Goal: Task Accomplishment & Management: Manage account settings

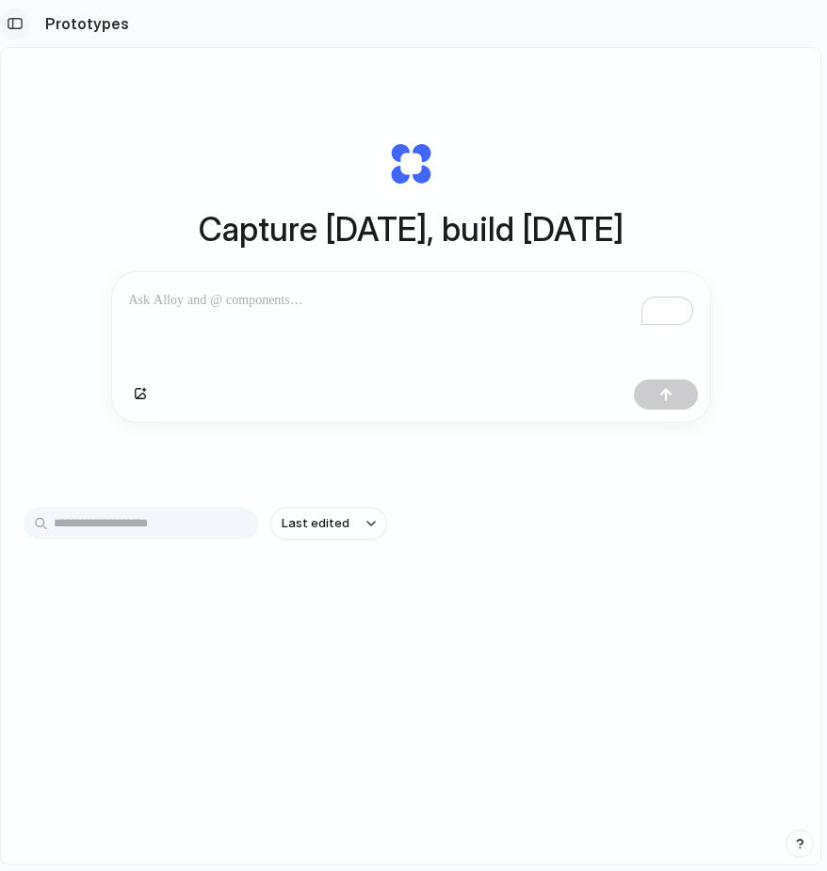
click at [14, 20] on div "button" at bounding box center [15, 23] width 17 height 13
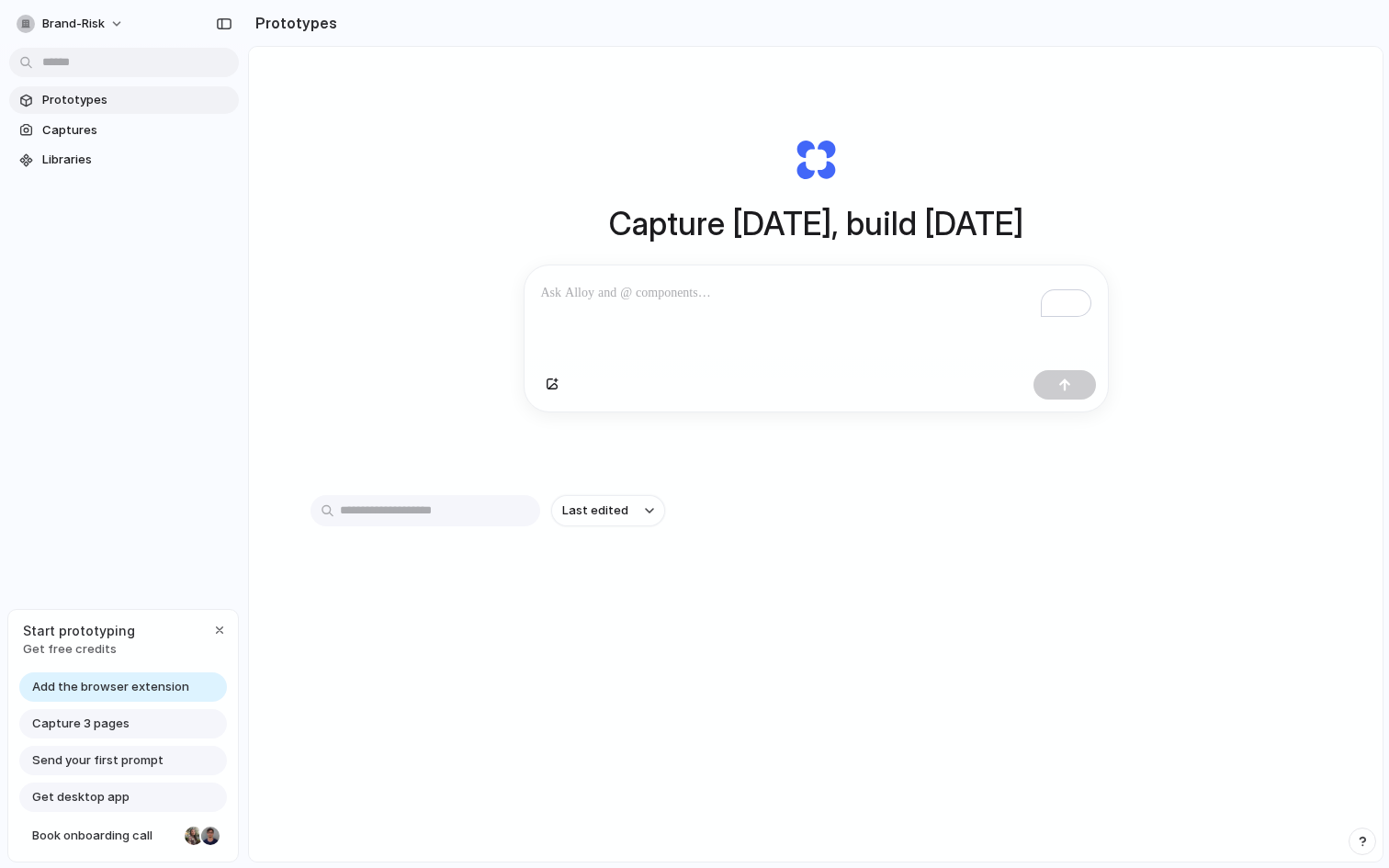
click at [436, 514] on input "text" at bounding box center [424, 511] width 229 height 31
click at [110, 28] on button "brand-risk" at bounding box center [70, 23] width 124 height 29
click at [120, 28] on div "Settings Invite members Change theme Sign out" at bounding box center [694, 434] width 1389 height 868
click at [107, 144] on section "Prototypes Captures Libraries" at bounding box center [124, 128] width 248 height 91
click at [115, 130] on span "Captures" at bounding box center [137, 130] width 189 height 19
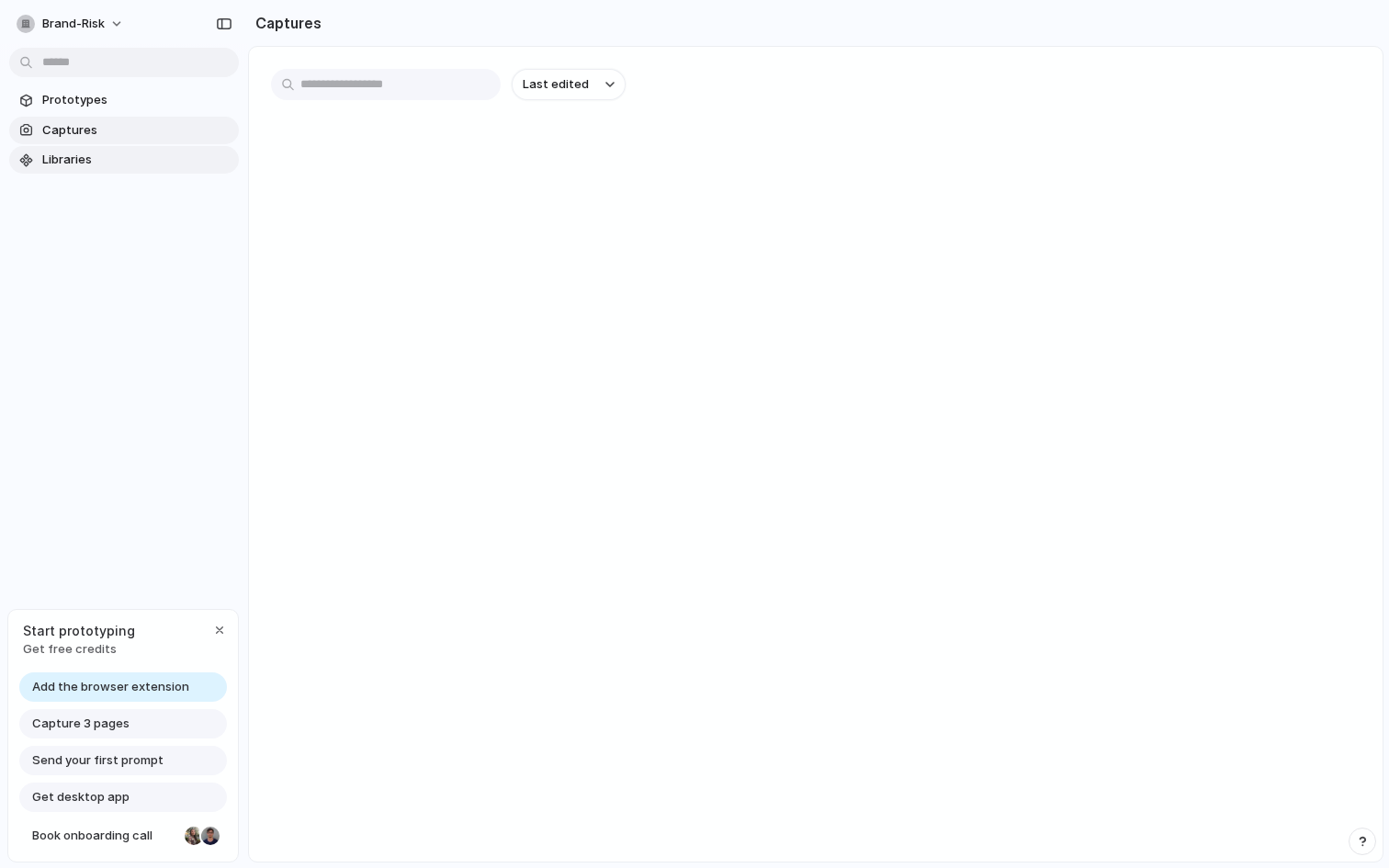
click at [117, 159] on span "Libraries" at bounding box center [137, 159] width 189 height 19
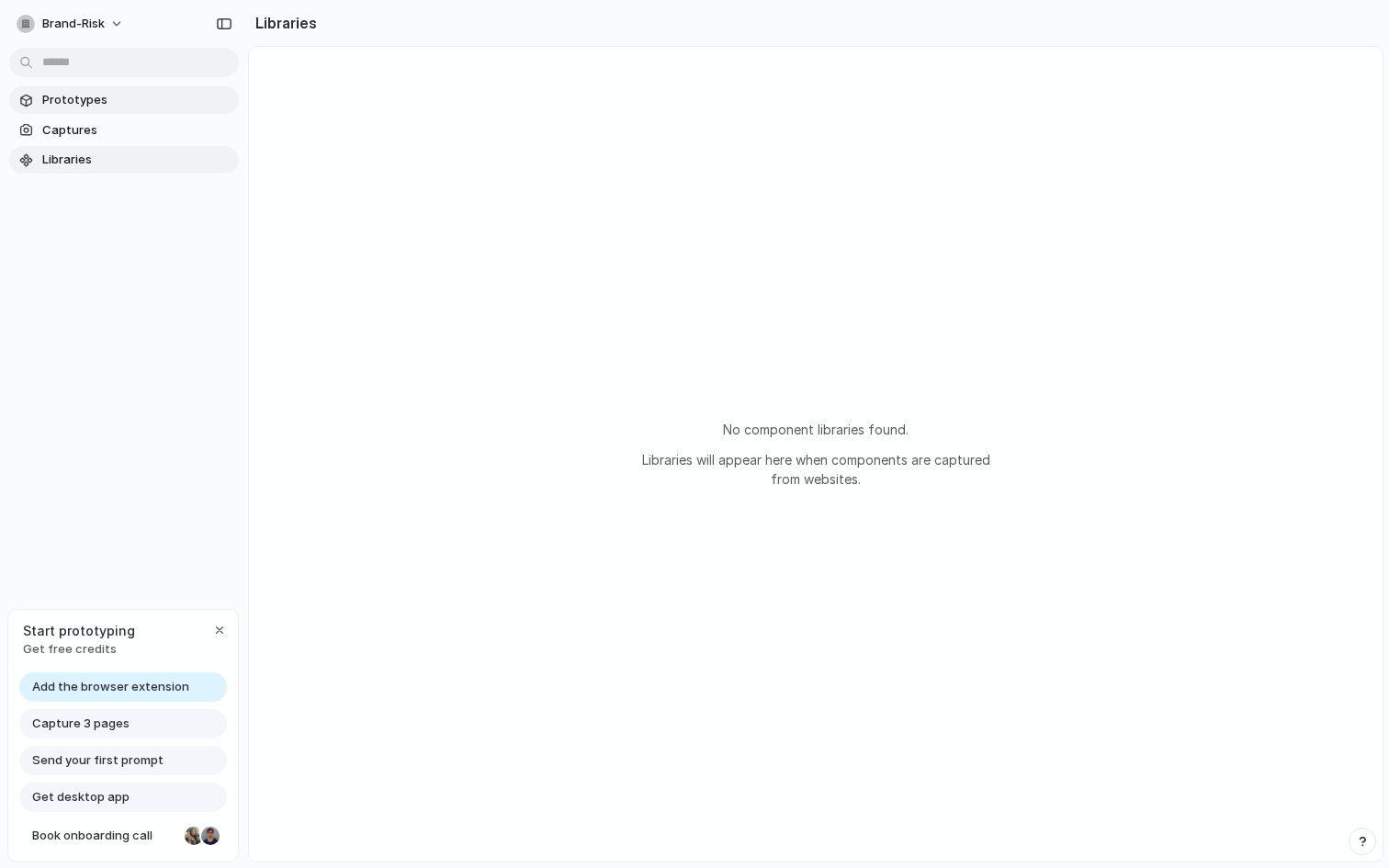
click at [145, 112] on link "Prototypes" at bounding box center [123, 100] width 229 height 27
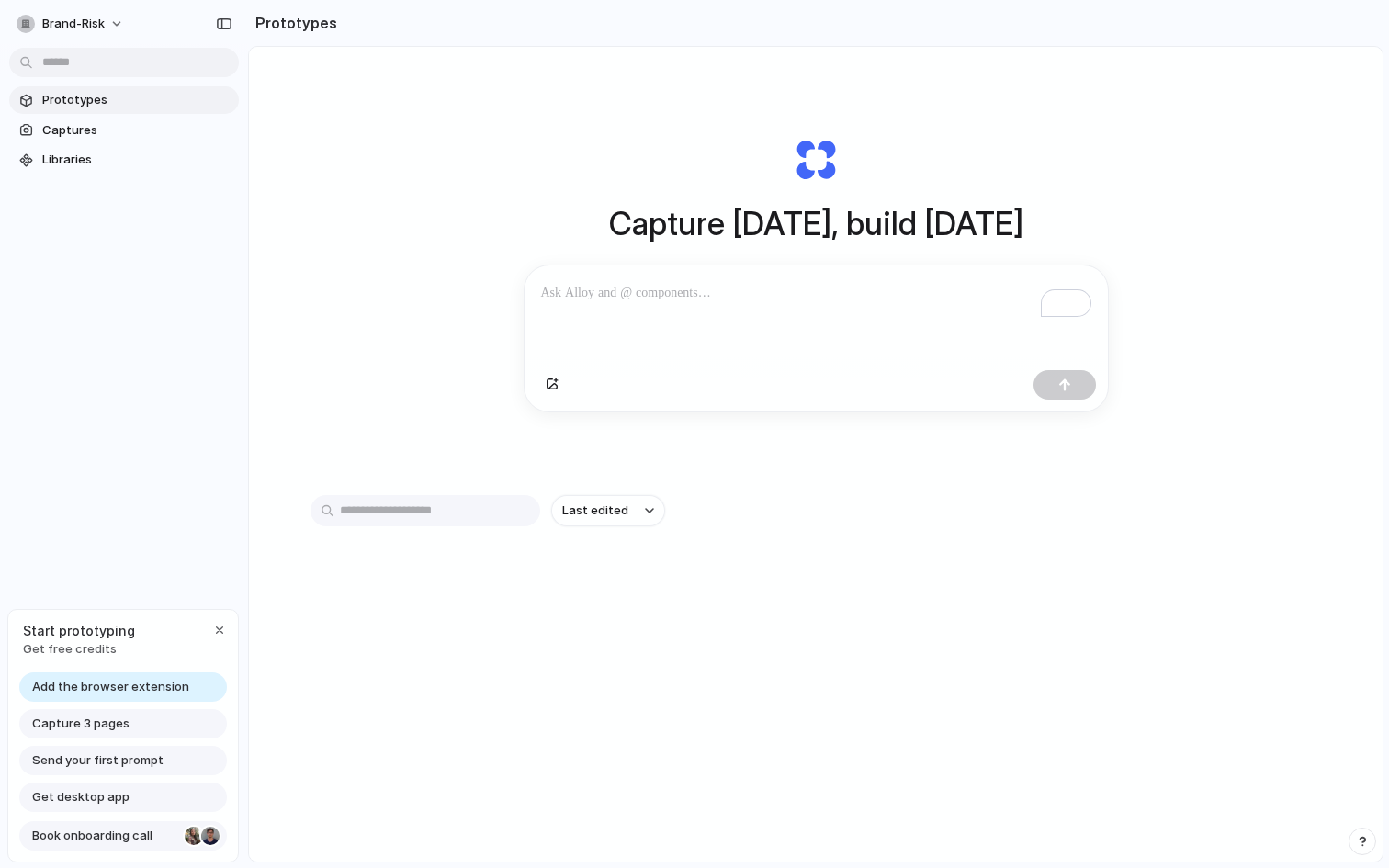
click at [197, 833] on div at bounding box center [193, 836] width 19 height 19
click at [168, 122] on span "Captures" at bounding box center [137, 130] width 189 height 19
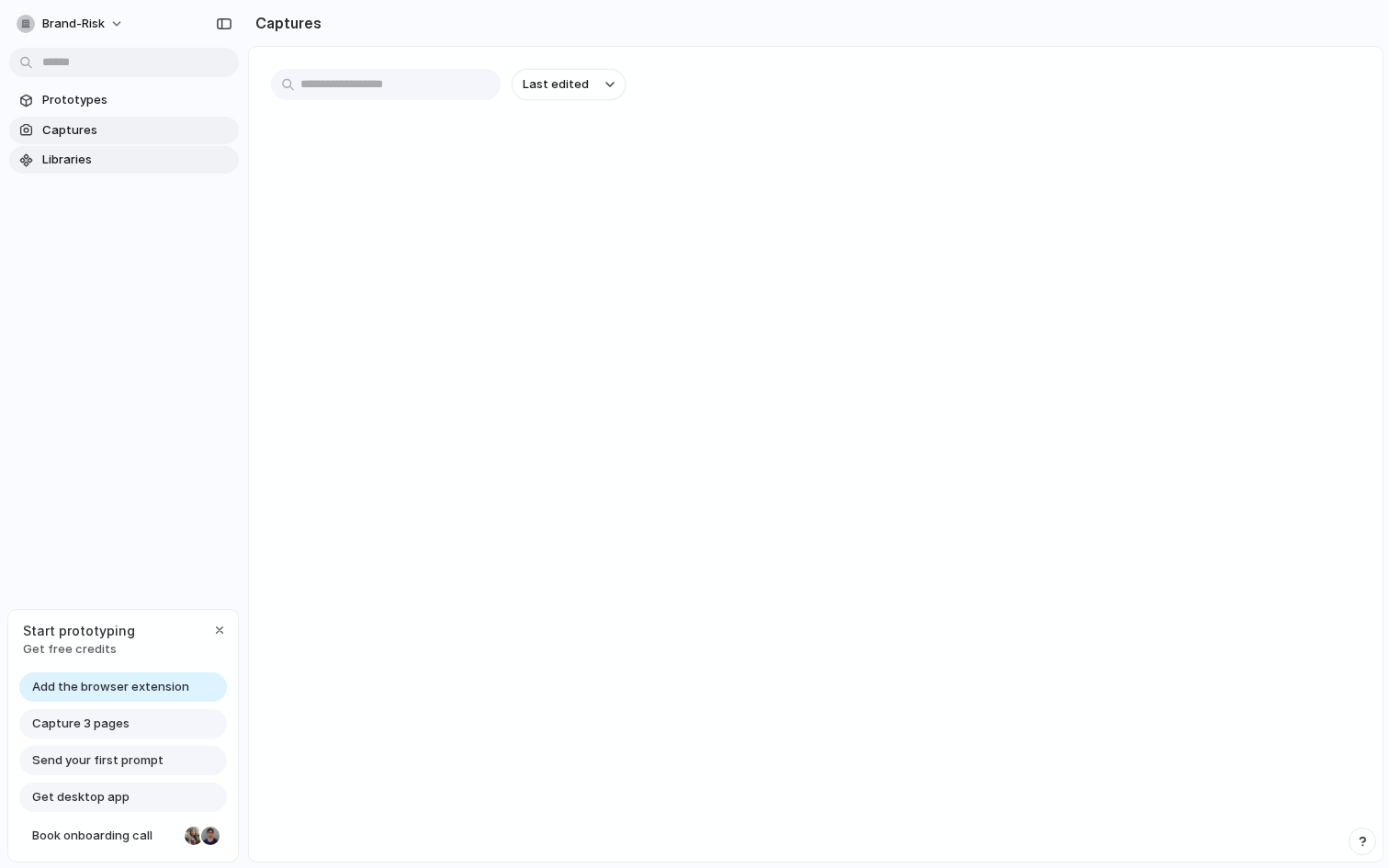
click at [165, 157] on span "Libraries" at bounding box center [137, 159] width 189 height 19
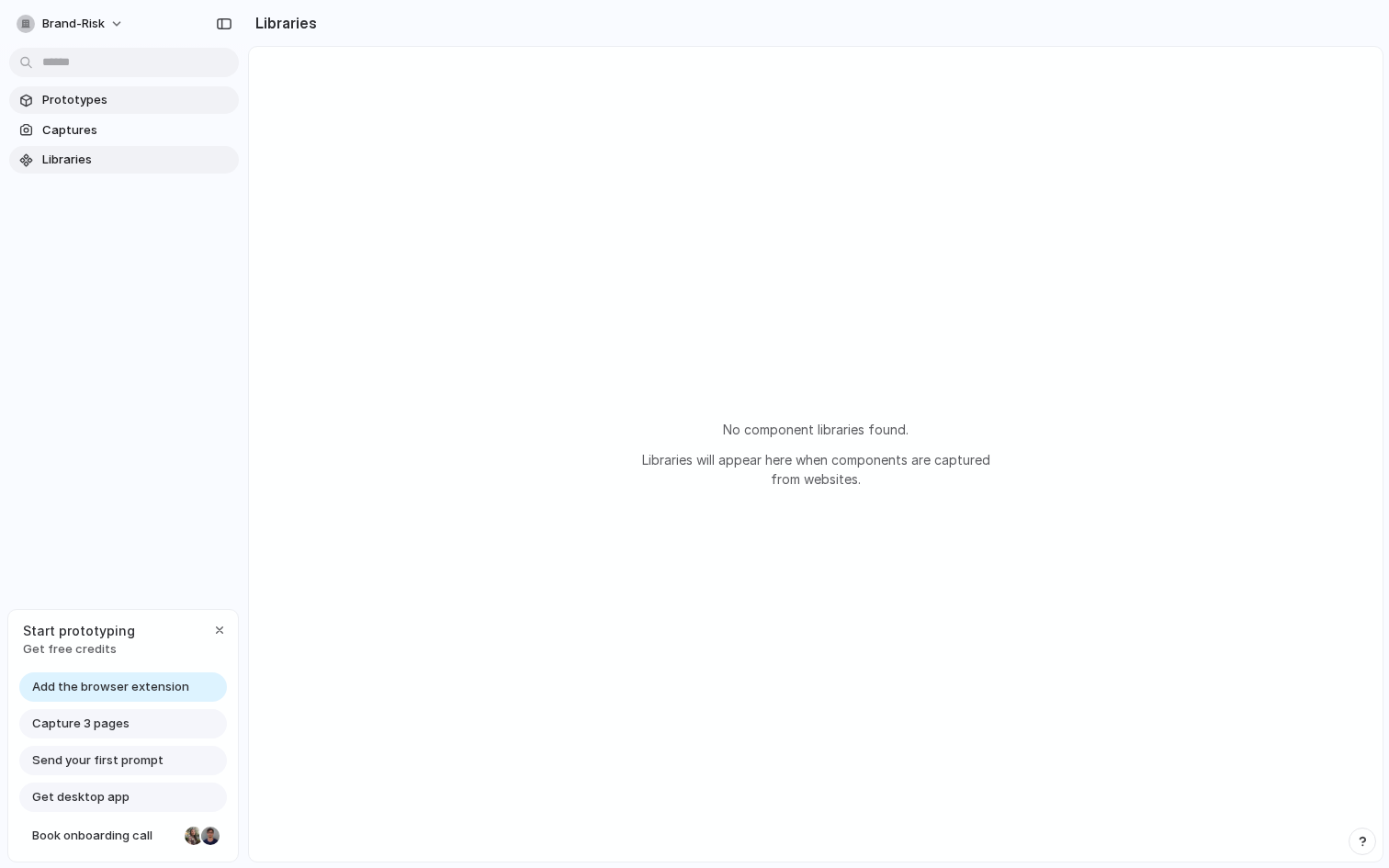
click at [159, 93] on span "Prototypes" at bounding box center [137, 99] width 189 height 19
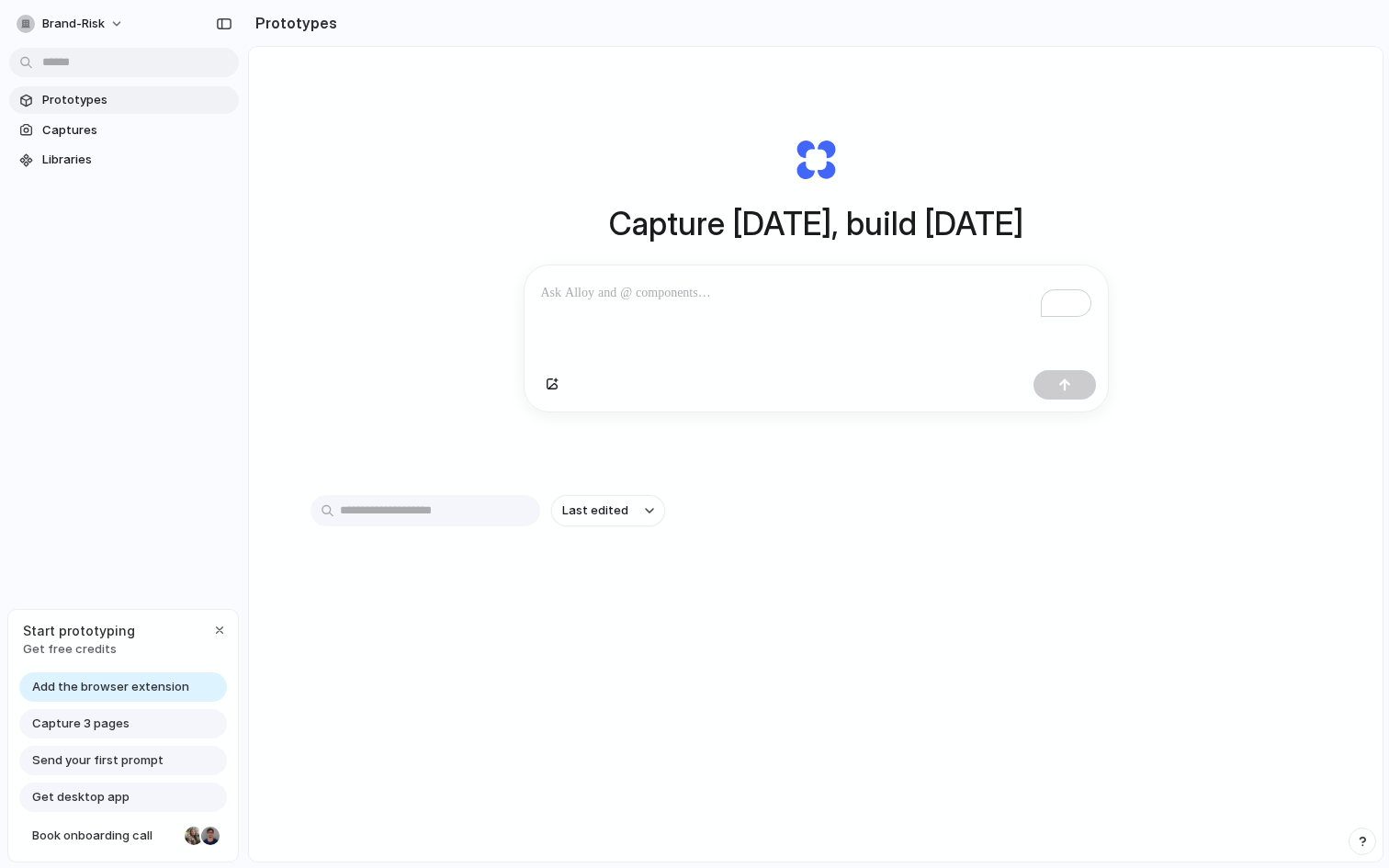
click at [681, 318] on div "To enrich screen reader interactions, please activate Accessibility in Grammarl…" at bounding box center [816, 314] width 583 height 98
click at [554, 385] on div "button" at bounding box center [552, 384] width 13 height 11
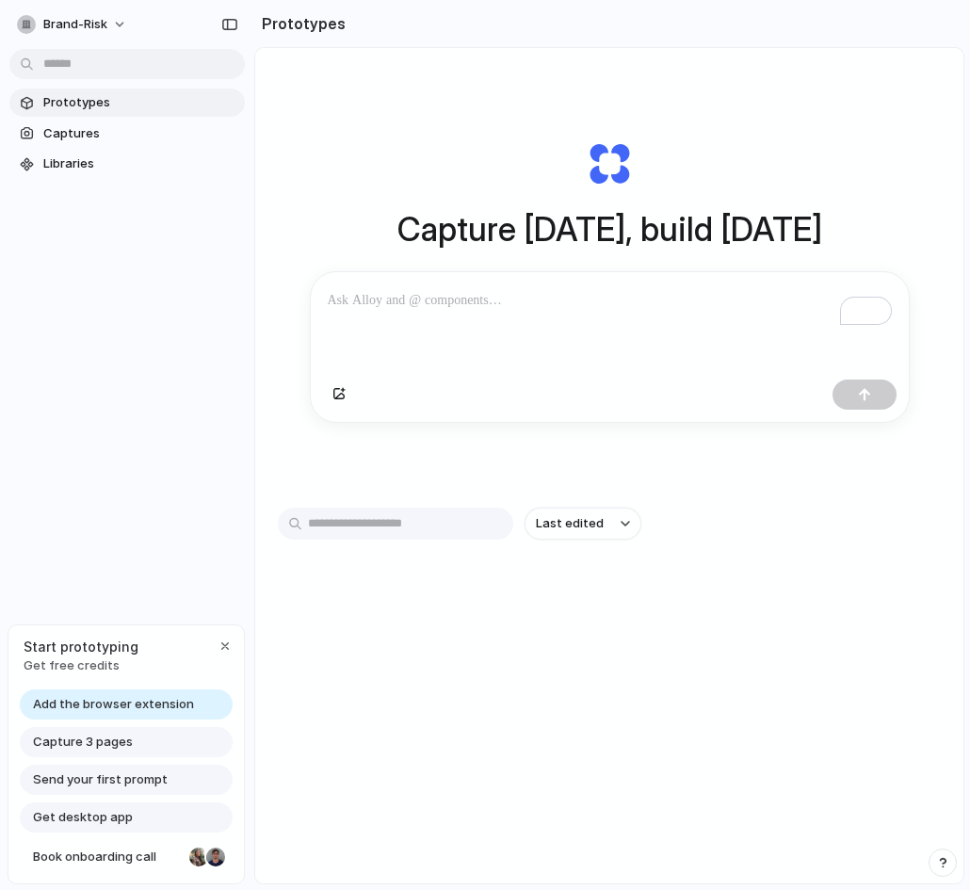
click at [665, 314] on div "To enrich screen reader interactions, please activate Accessibility in Grammarl…" at bounding box center [610, 322] width 598 height 100
click at [826, 394] on div at bounding box center [865, 395] width 64 height 30
click at [826, 398] on button "button" at bounding box center [865, 395] width 64 height 30
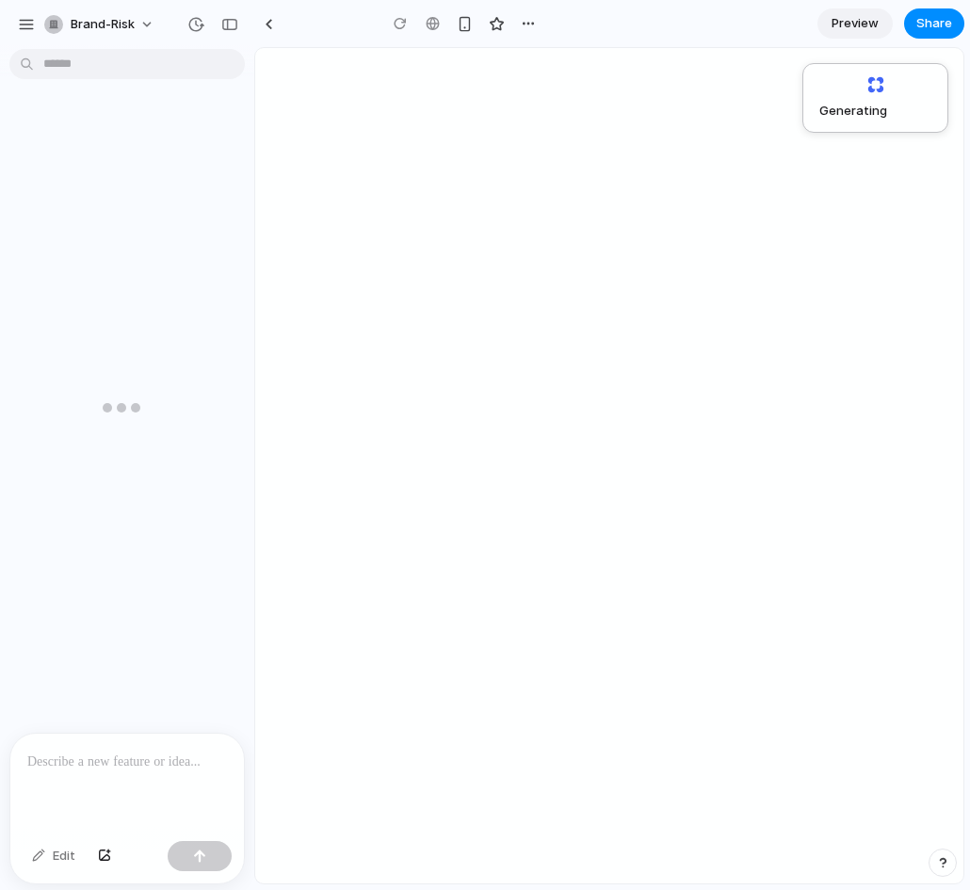
type input "**********"
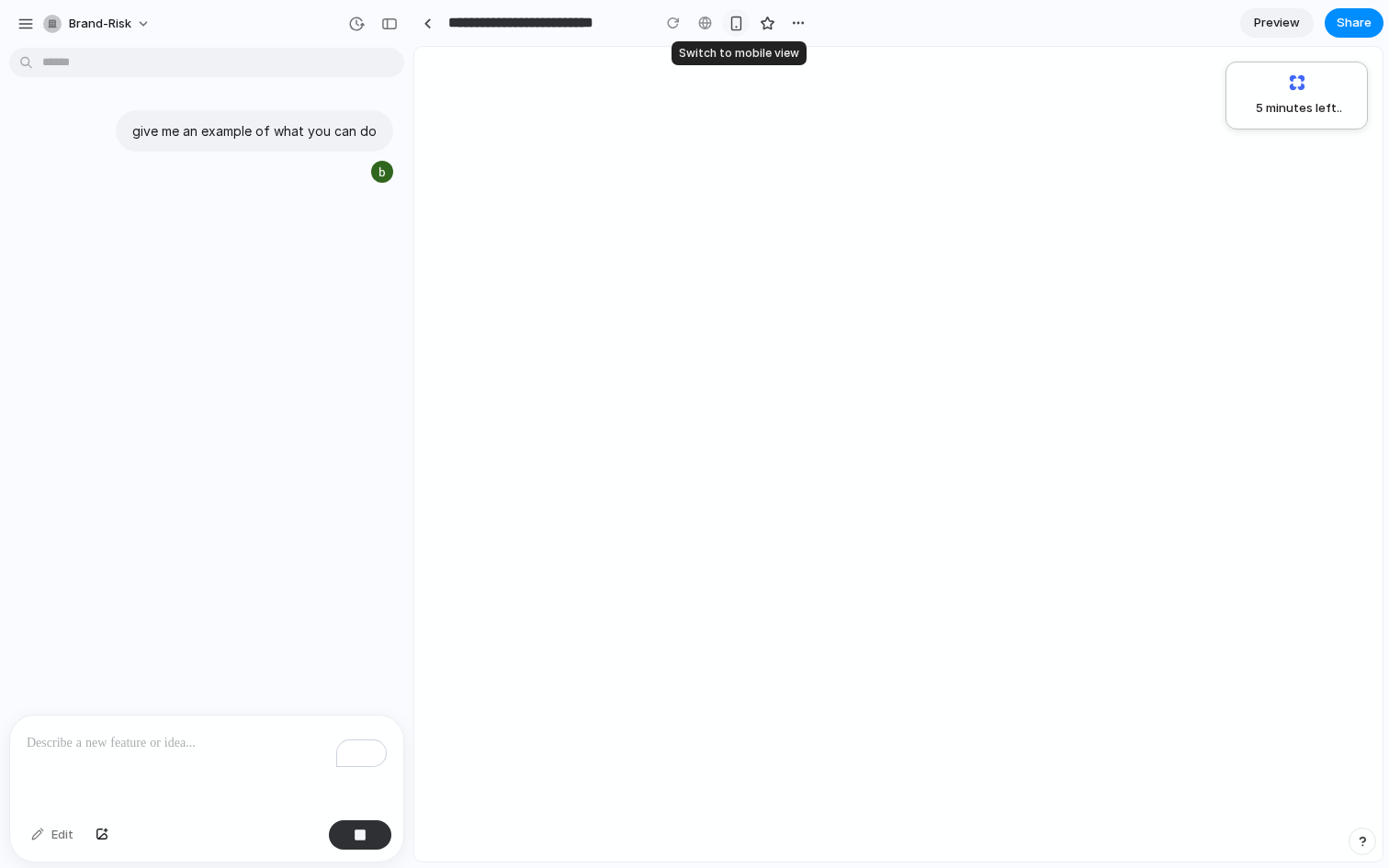
click at [734, 23] on div "button" at bounding box center [736, 23] width 16 height 16
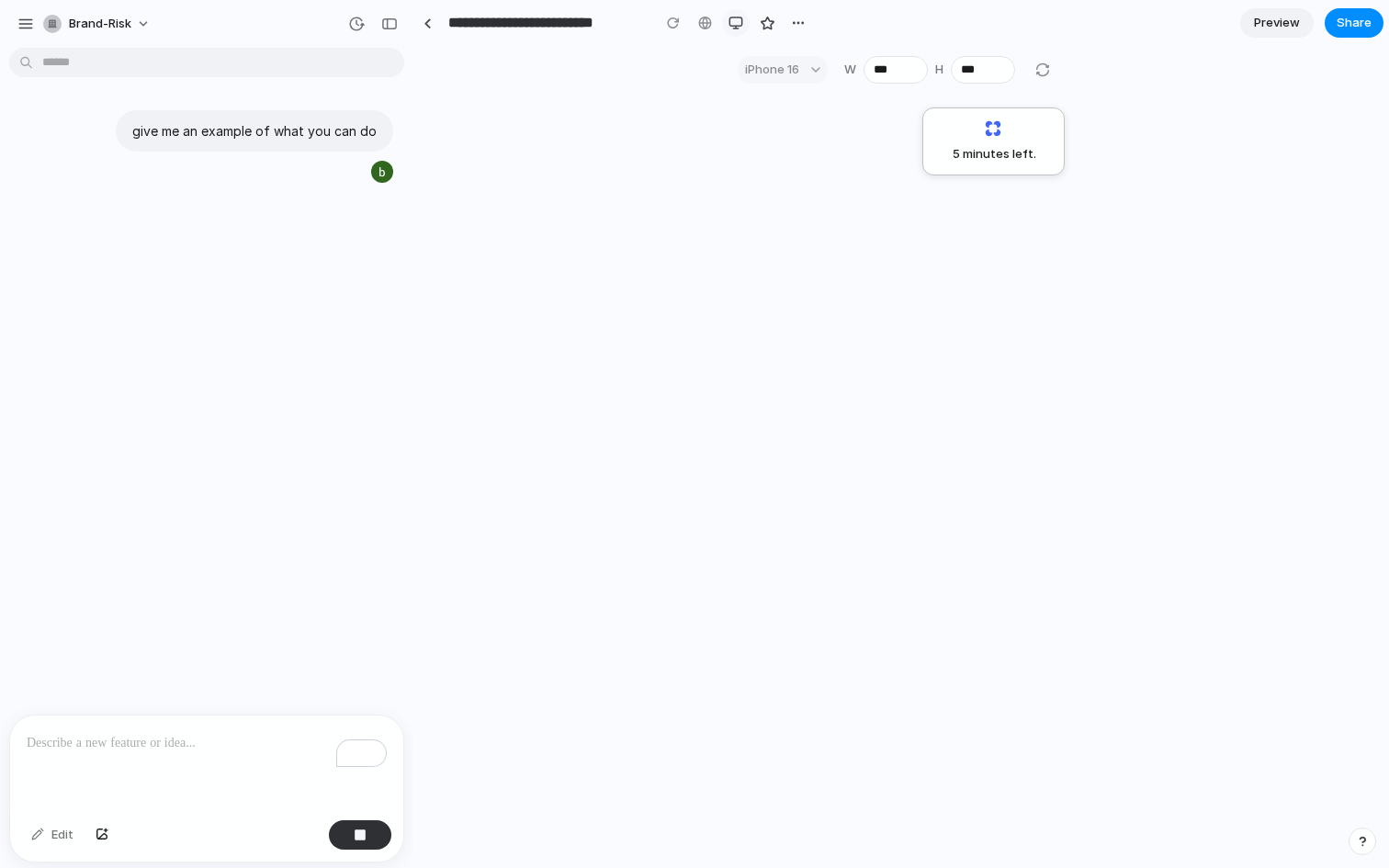
click at [727, 24] on button "button" at bounding box center [735, 22] width 27 height 27
click at [792, 17] on div "button" at bounding box center [798, 22] width 15 height 15
click at [806, 36] on div "Duplicate Delete" at bounding box center [694, 434] width 1389 height 868
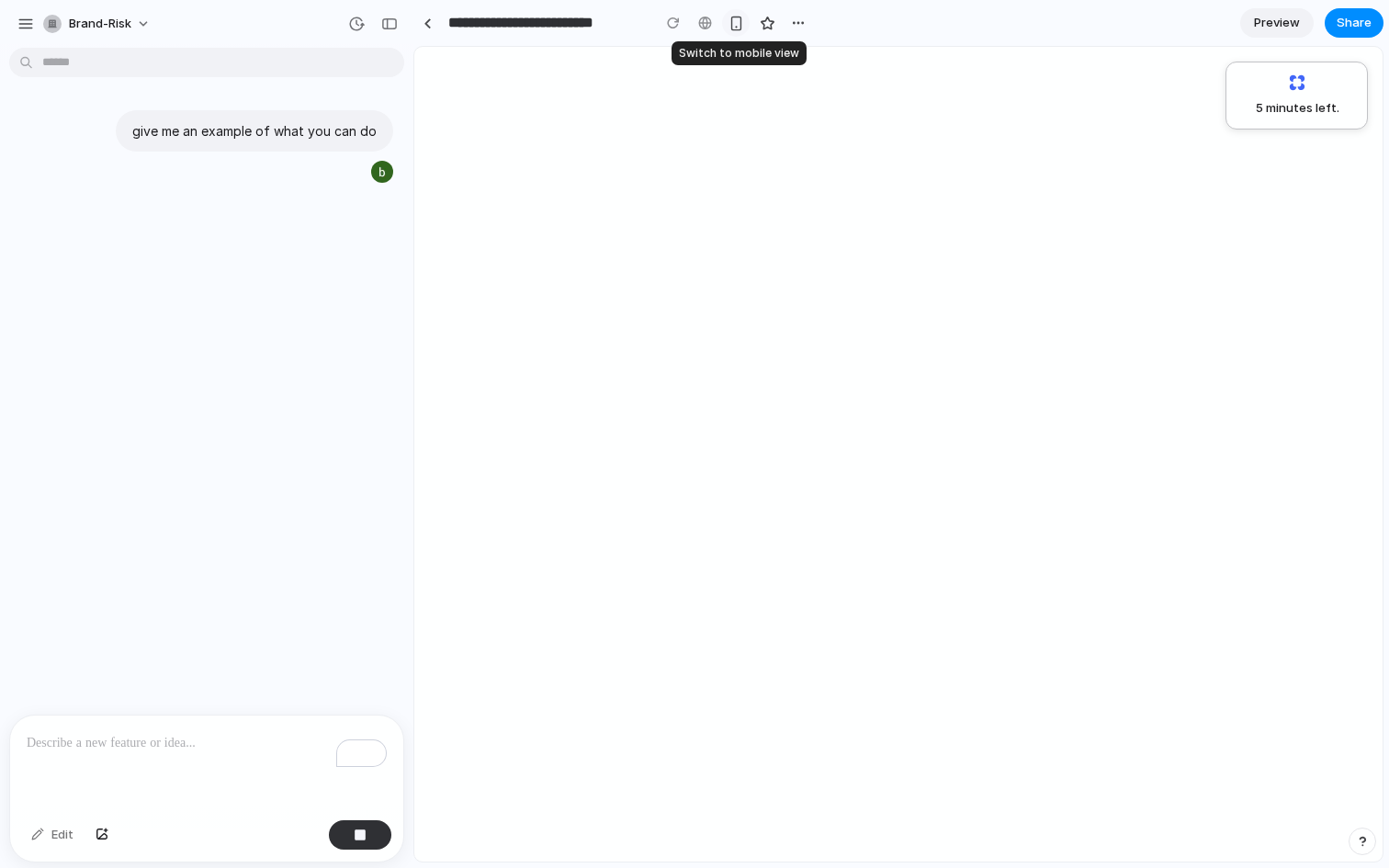
click at [734, 27] on div "button" at bounding box center [736, 23] width 16 height 16
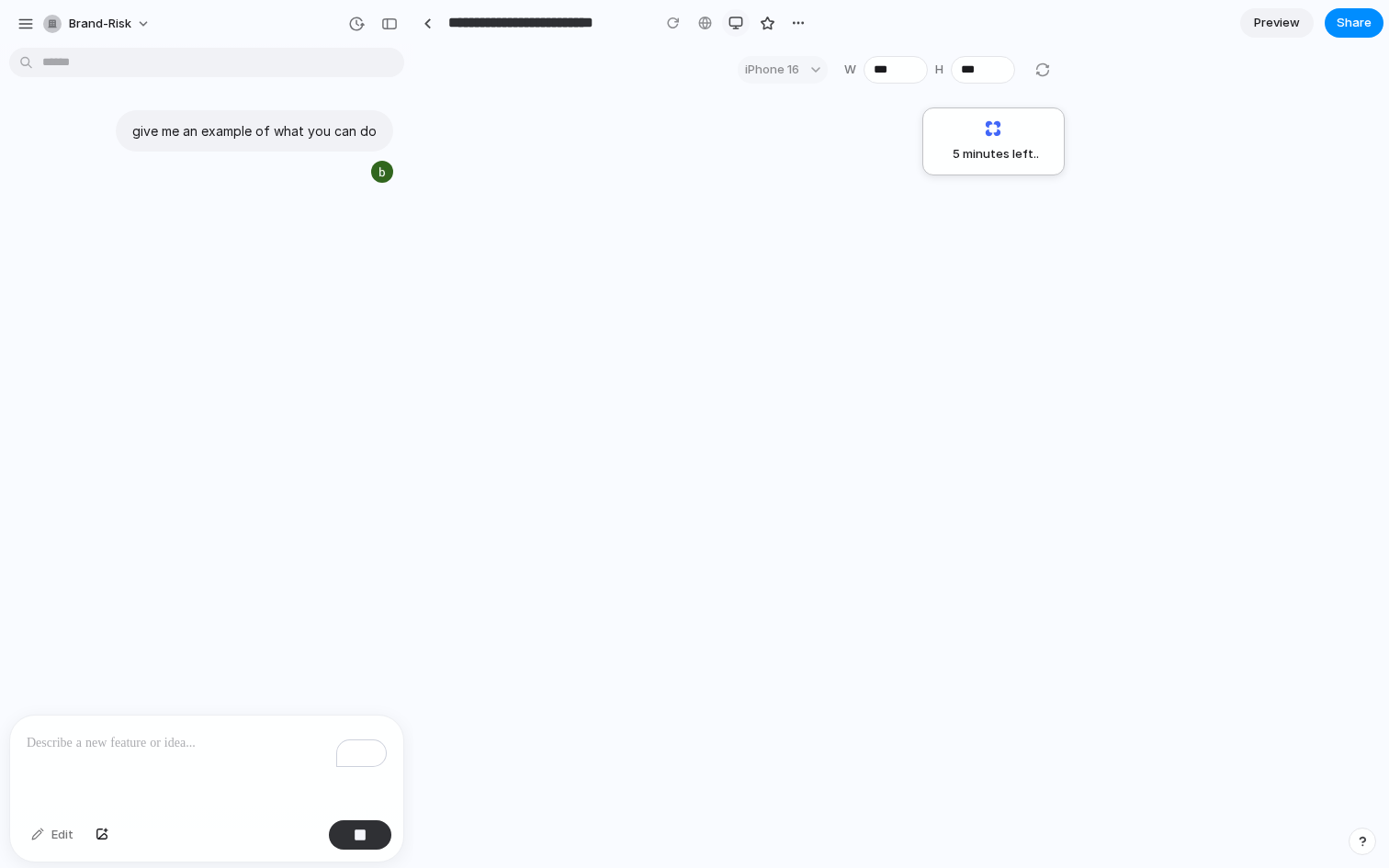
click at [736, 21] on div "button" at bounding box center [735, 22] width 15 height 15
click at [806, 26] on span "Preview" at bounding box center [1277, 22] width 46 height 19
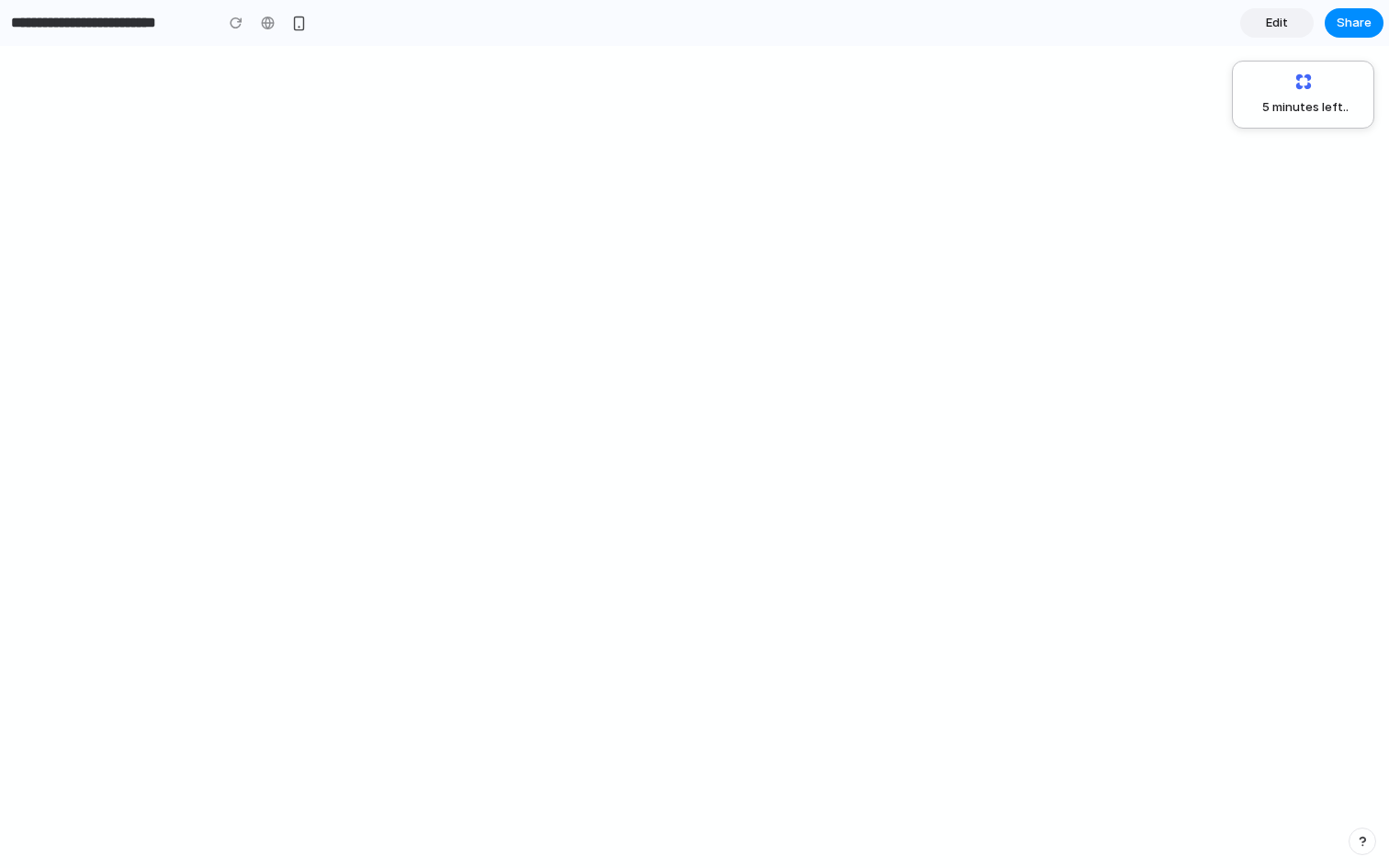
click at [806, 27] on link "Edit" at bounding box center [1277, 22] width 73 height 29
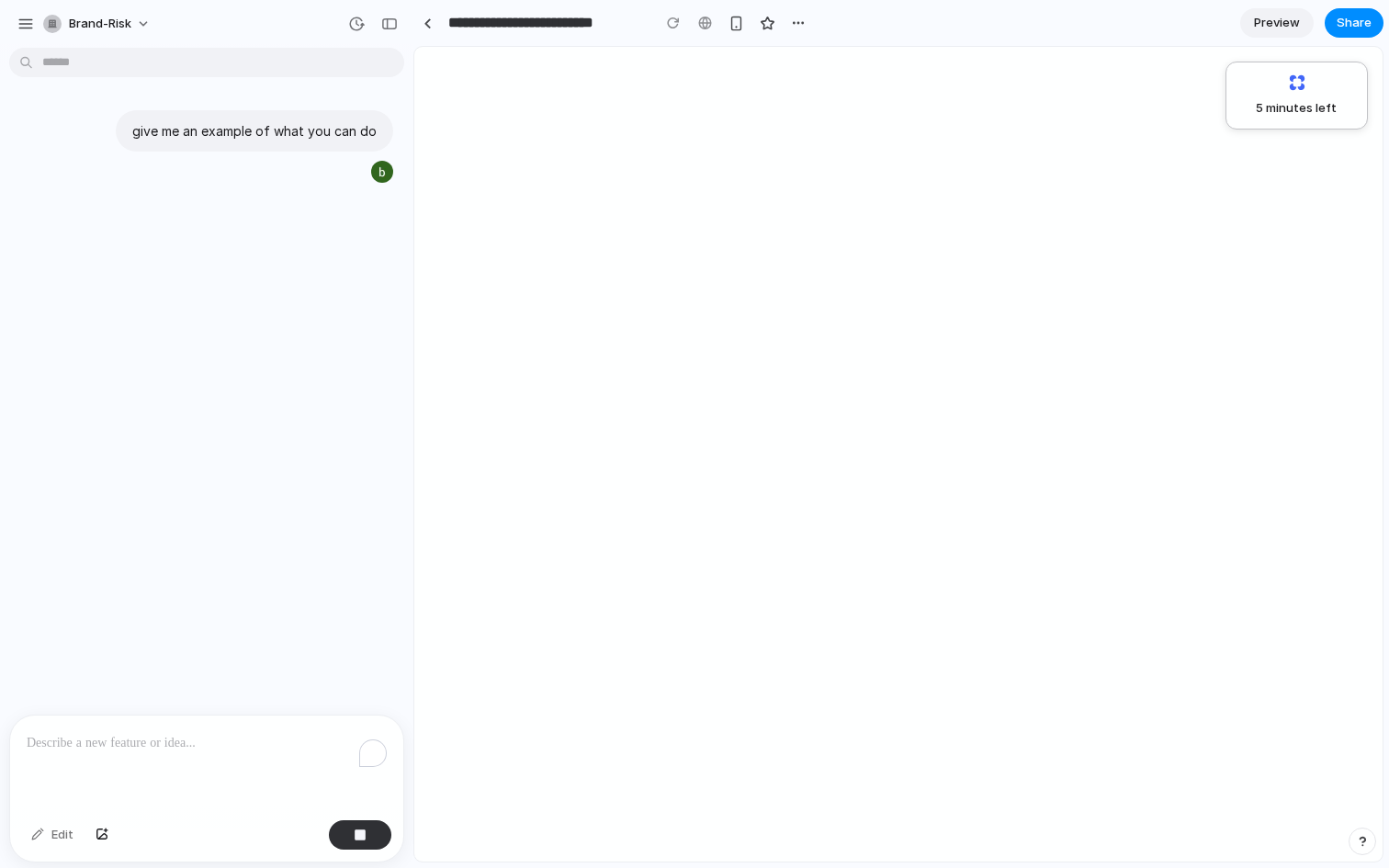
click at [806, 27] on span "Preview" at bounding box center [1277, 22] width 46 height 19
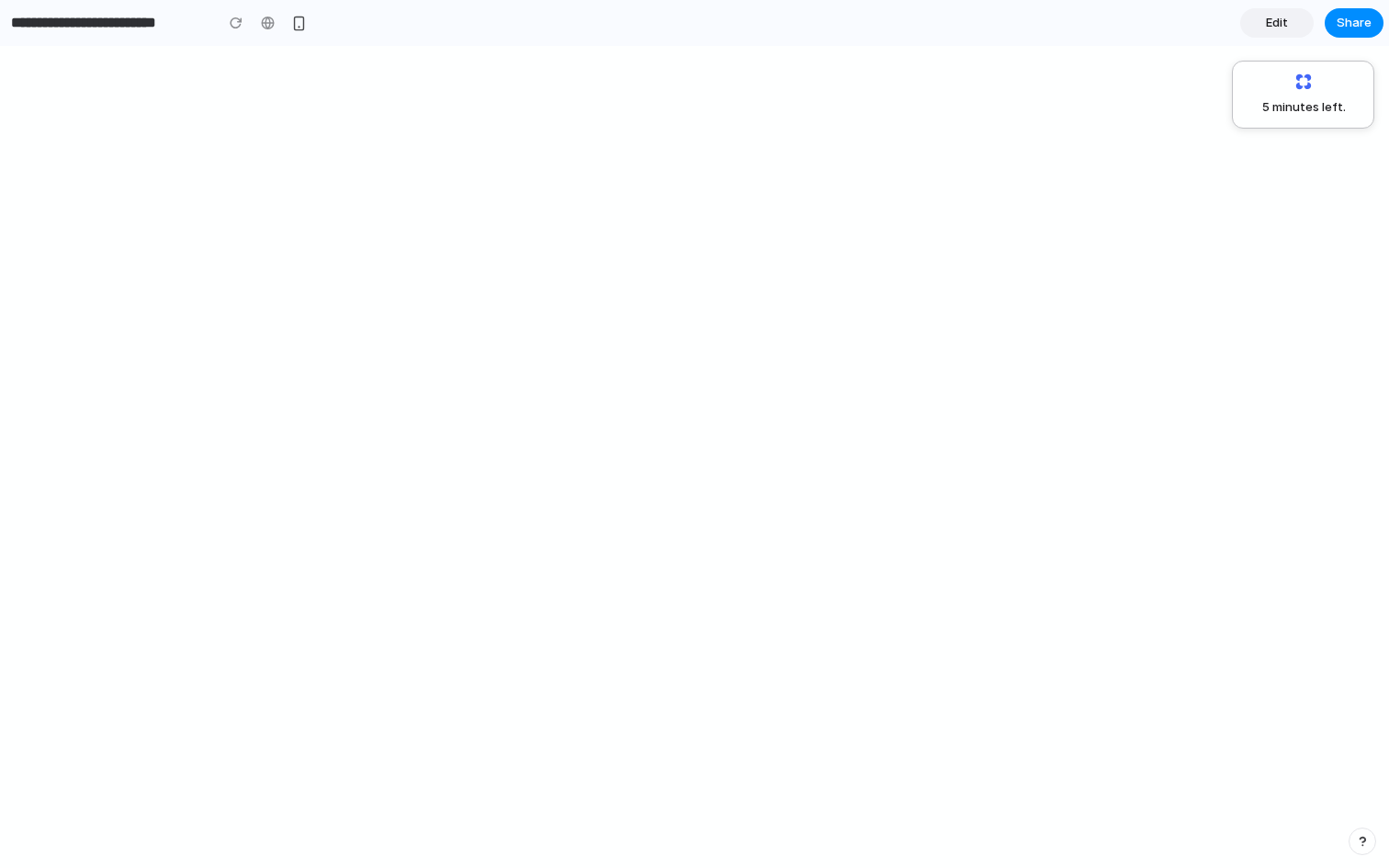
click at [806, 27] on link "Edit" at bounding box center [1277, 22] width 73 height 29
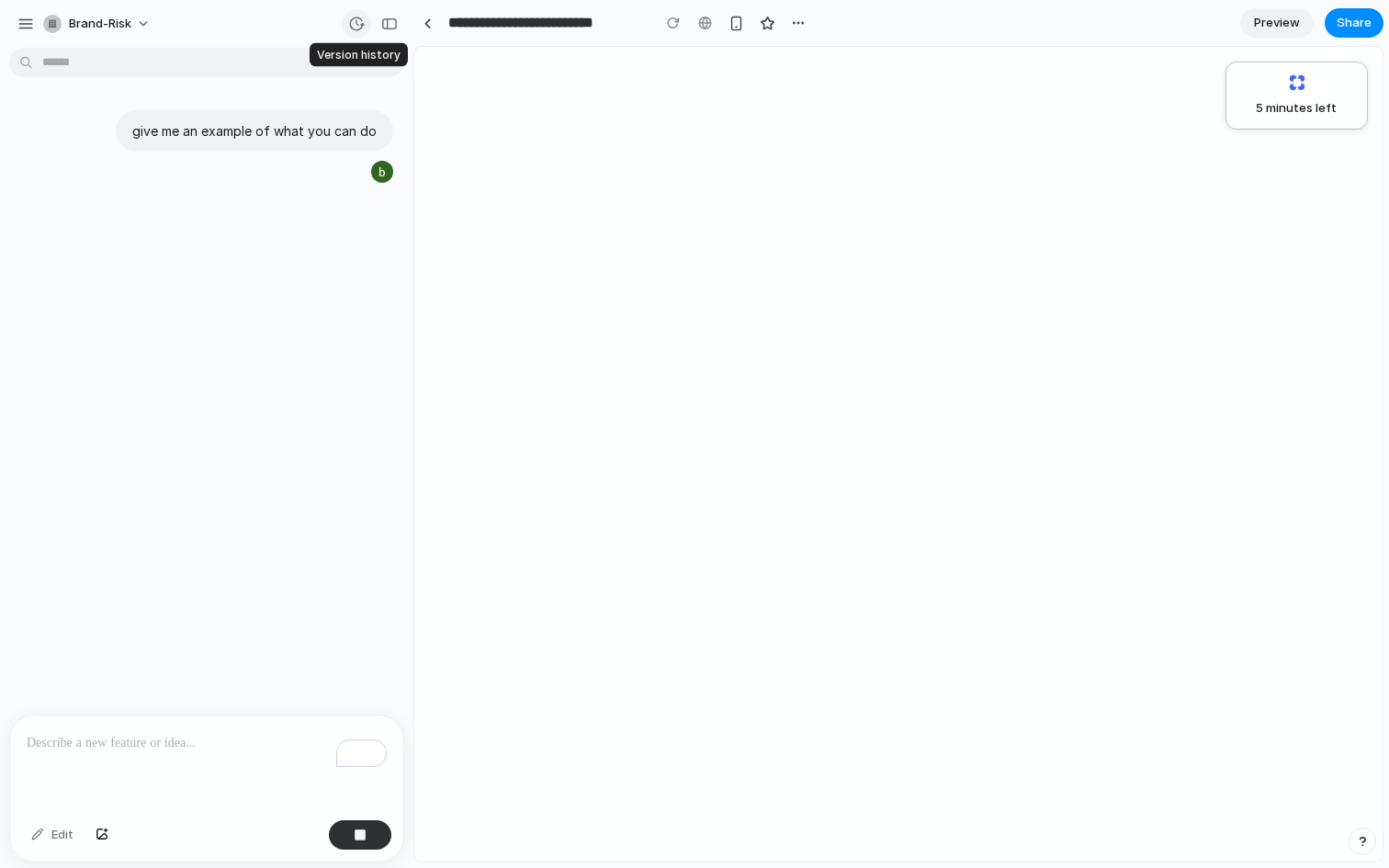
click at [360, 31] on button "button" at bounding box center [356, 23] width 29 height 29
click at [360, 31] on div "v1 Current" at bounding box center [694, 434] width 1389 height 868
click at [394, 32] on button "button" at bounding box center [389, 23] width 29 height 29
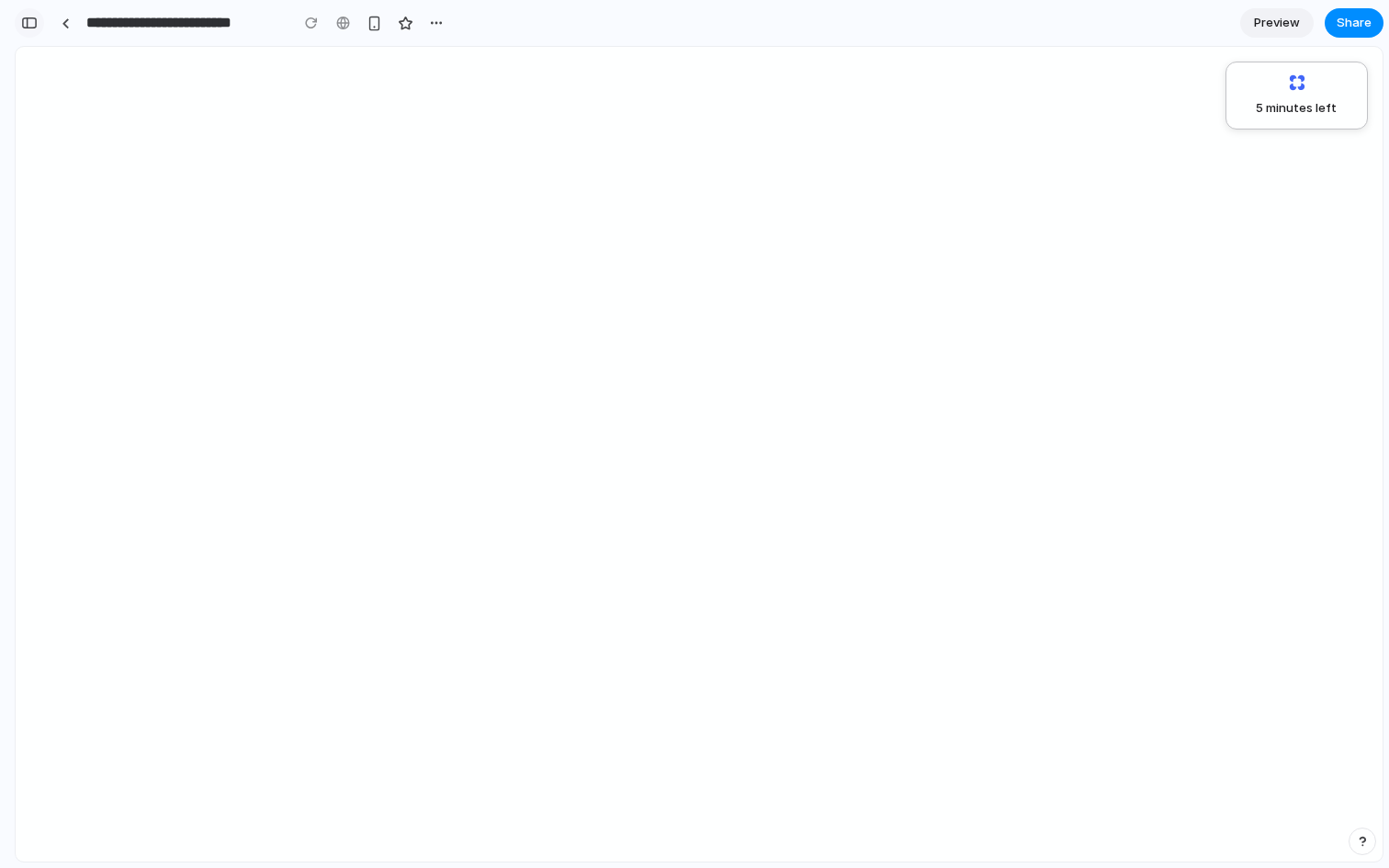
click at [20, 22] on button "button" at bounding box center [29, 22] width 29 height 29
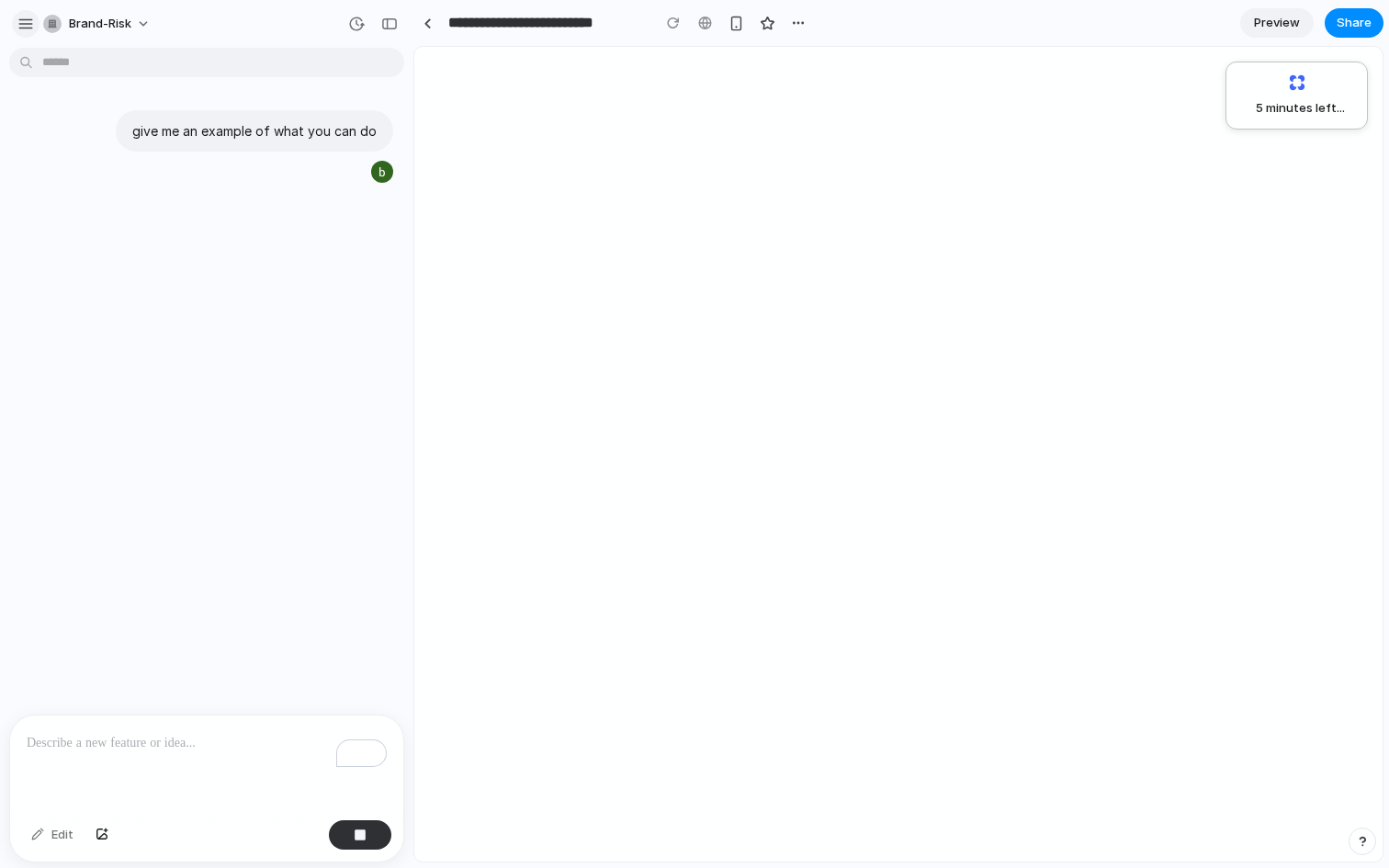
click at [33, 28] on div "button" at bounding box center [25, 23] width 17 height 17
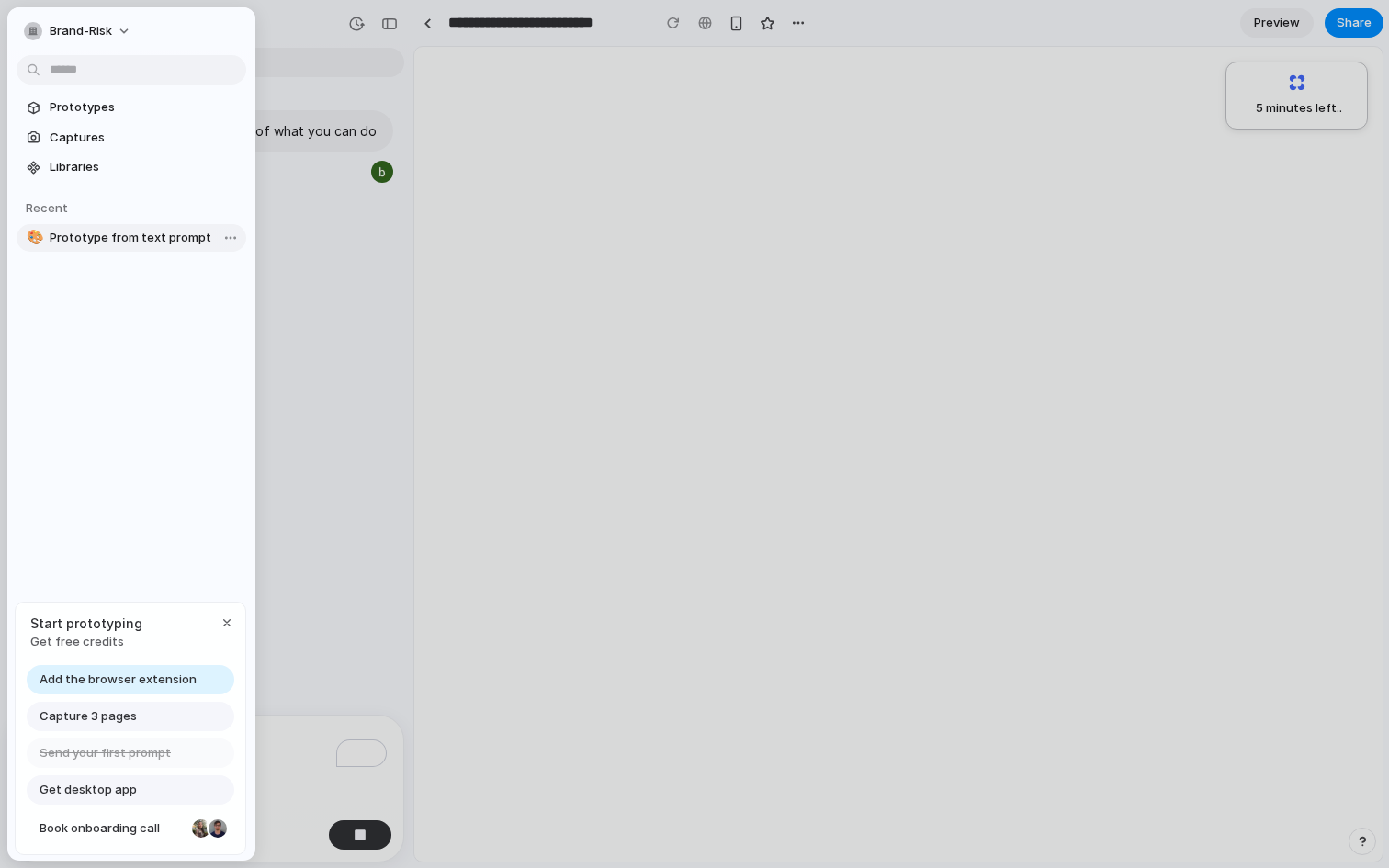
click at [57, 246] on span "Prototype from text prompt" at bounding box center [144, 238] width 189 height 19
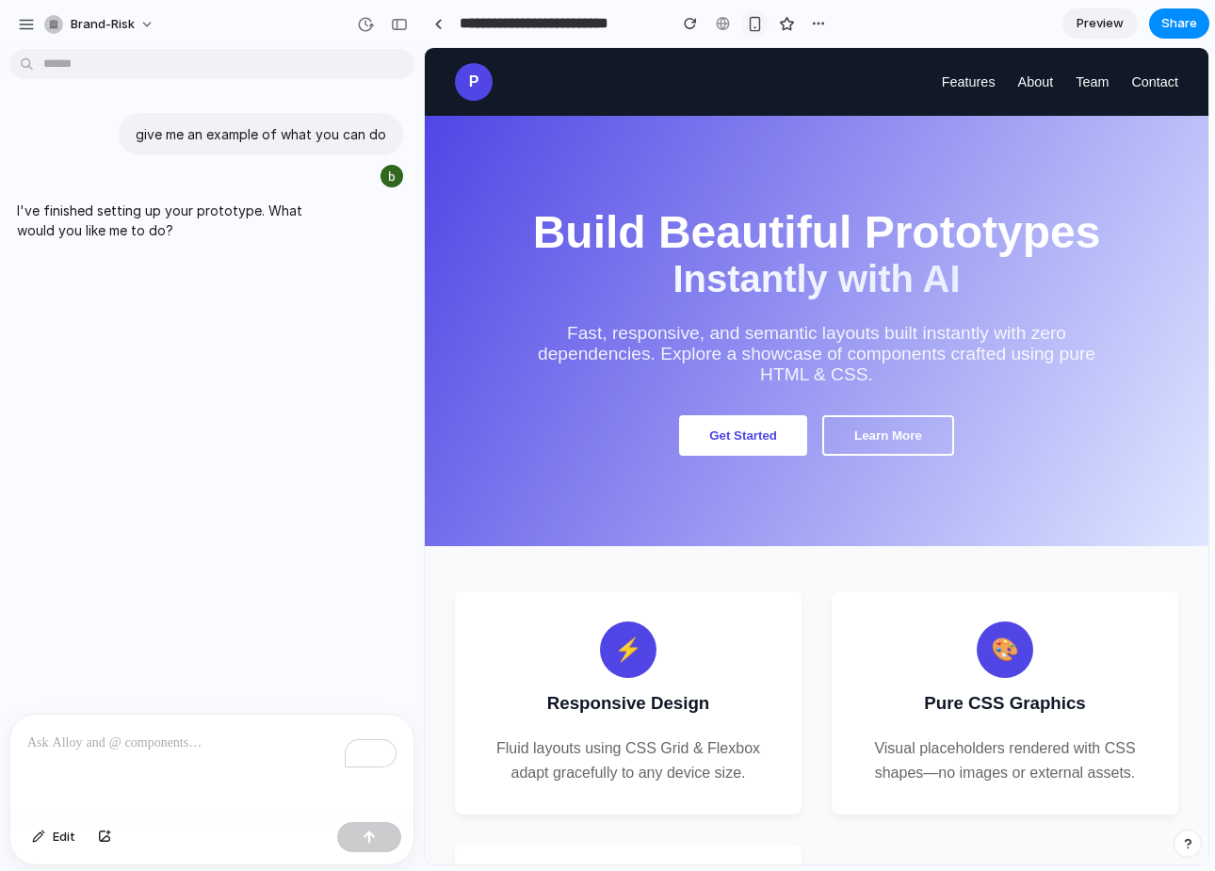
click at [754, 21] on div "button" at bounding box center [755, 24] width 16 height 16
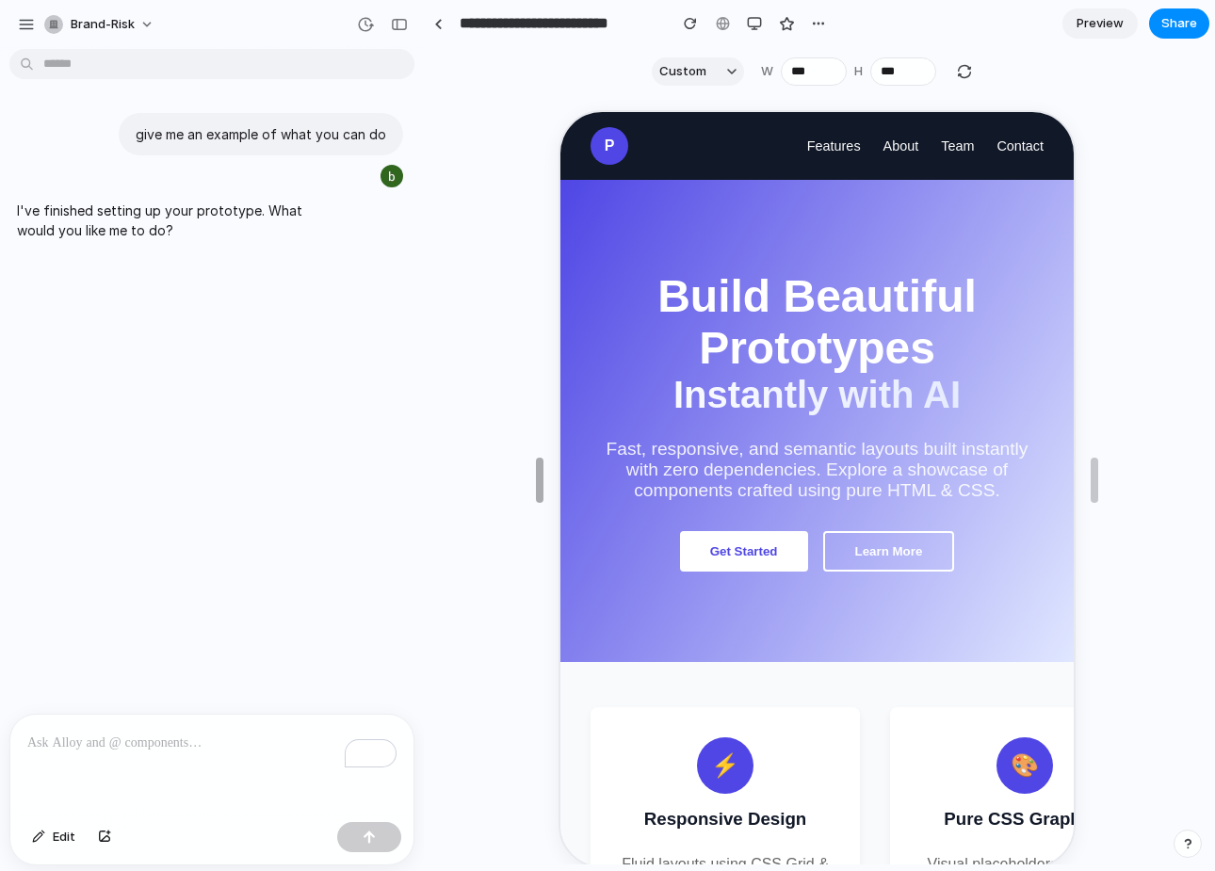
drag, startPoint x: 607, startPoint y: 475, endPoint x: 533, endPoint y: 437, distance: 82.6
click at [70, 832] on span "Edit" at bounding box center [64, 837] width 23 height 19
click at [68, 844] on span "Edit" at bounding box center [64, 837] width 23 height 19
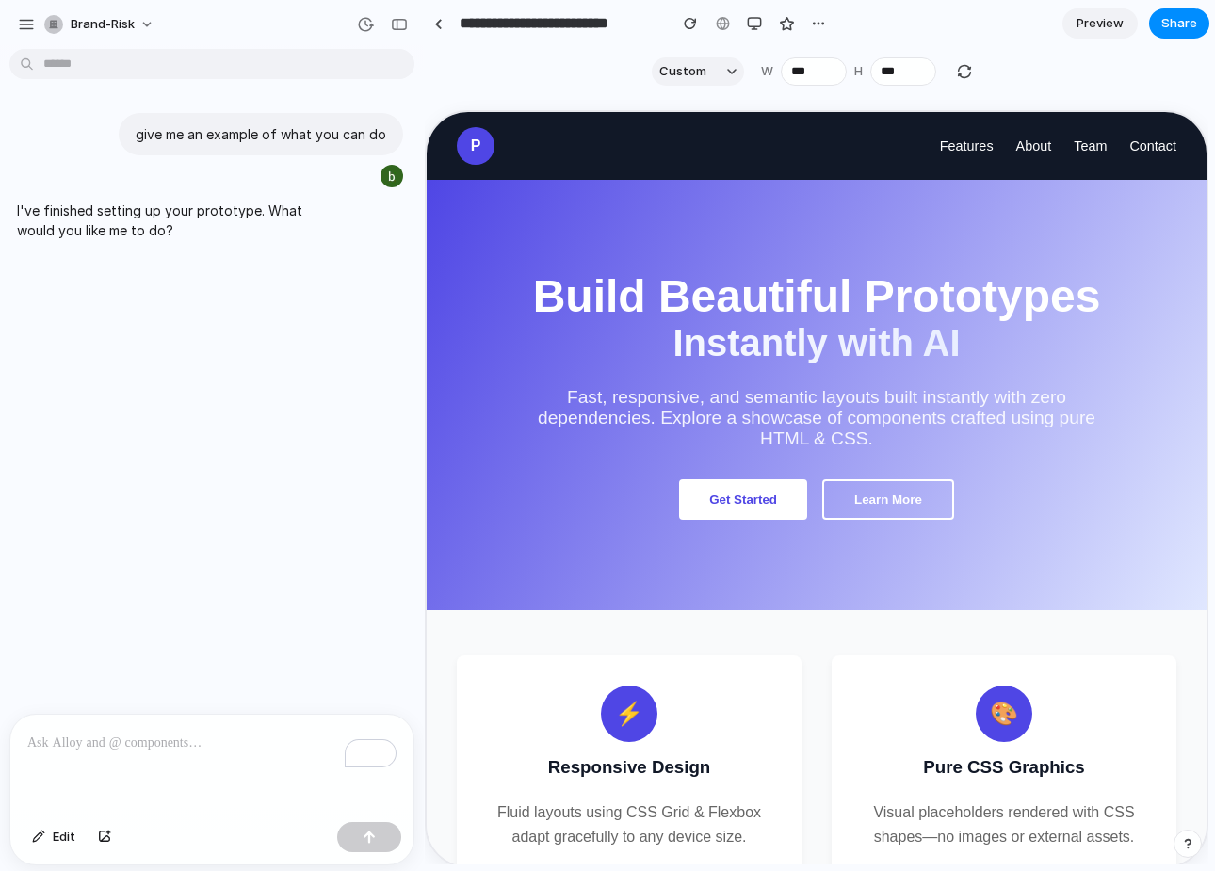
drag, startPoint x: 532, startPoint y: 461, endPoint x: 345, endPoint y: 492, distance: 190.0
click at [826, 142] on link "Features" at bounding box center [965, 144] width 54 height 23
click at [826, 132] on header "P Features About Team Contact" at bounding box center [815, 144] width 780 height 68
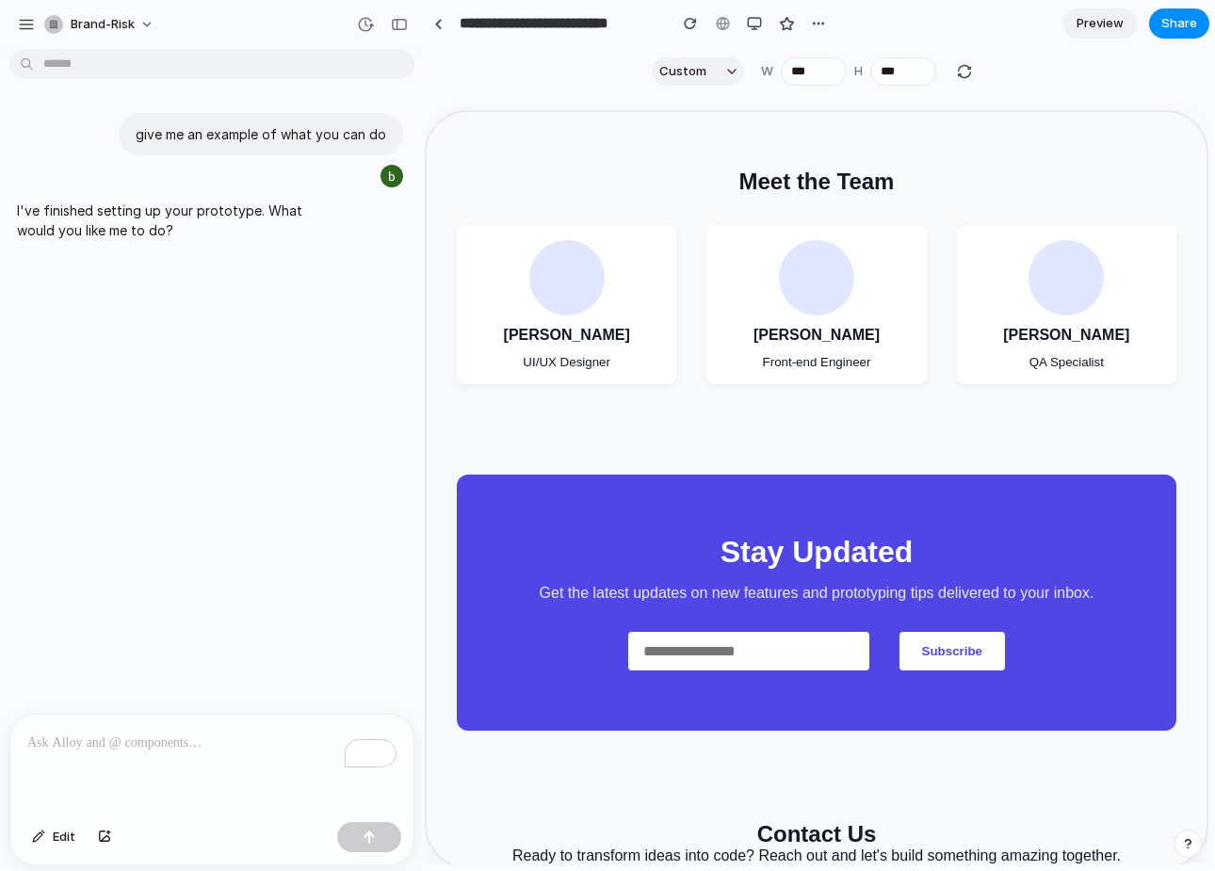
scroll to position [1321, 0]
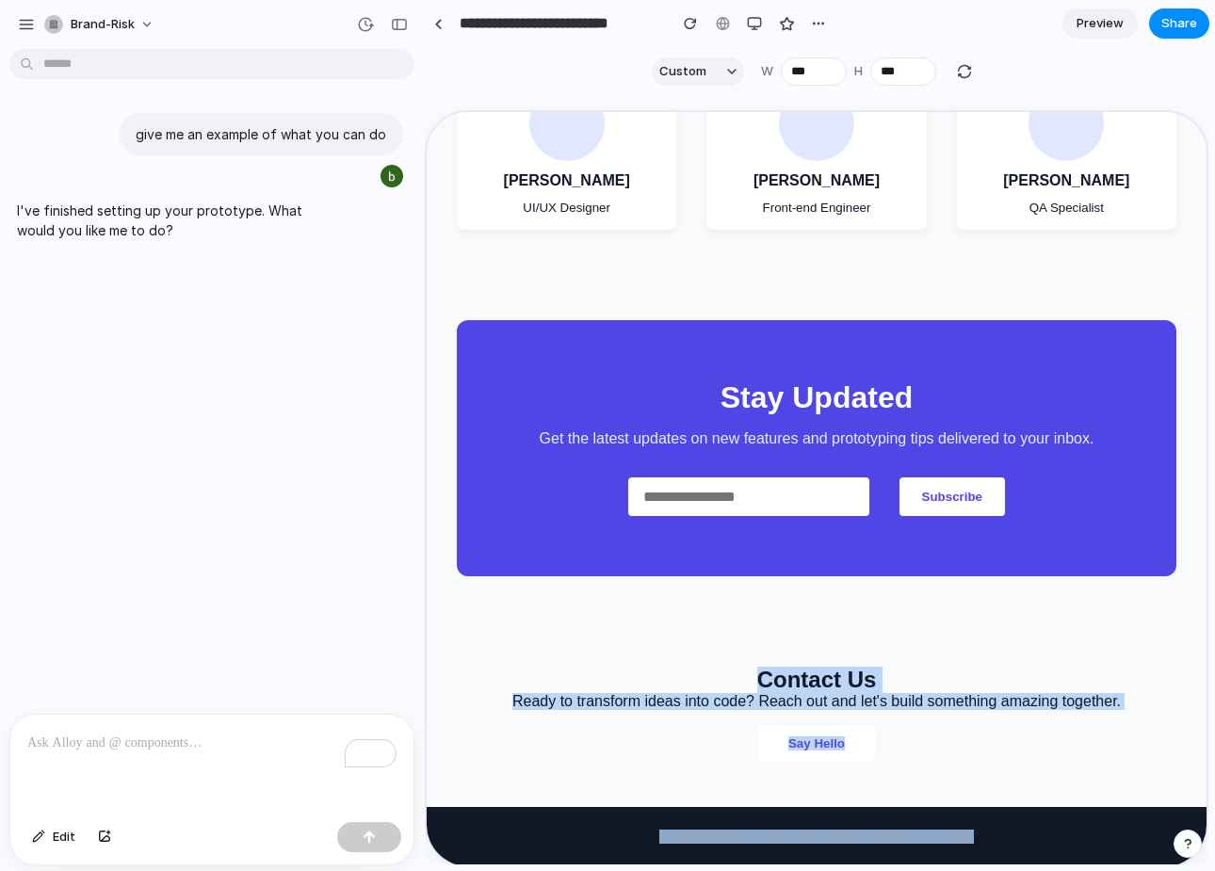
drag, startPoint x: 975, startPoint y: 831, endPoint x: 791, endPoint y: 657, distance: 252.5
click at [791, 657] on main "⚡ Responsive Design Fluid layouts using CSS Grid & Flexbox adapt gracefully to …" at bounding box center [815, 49] width 780 height 1513
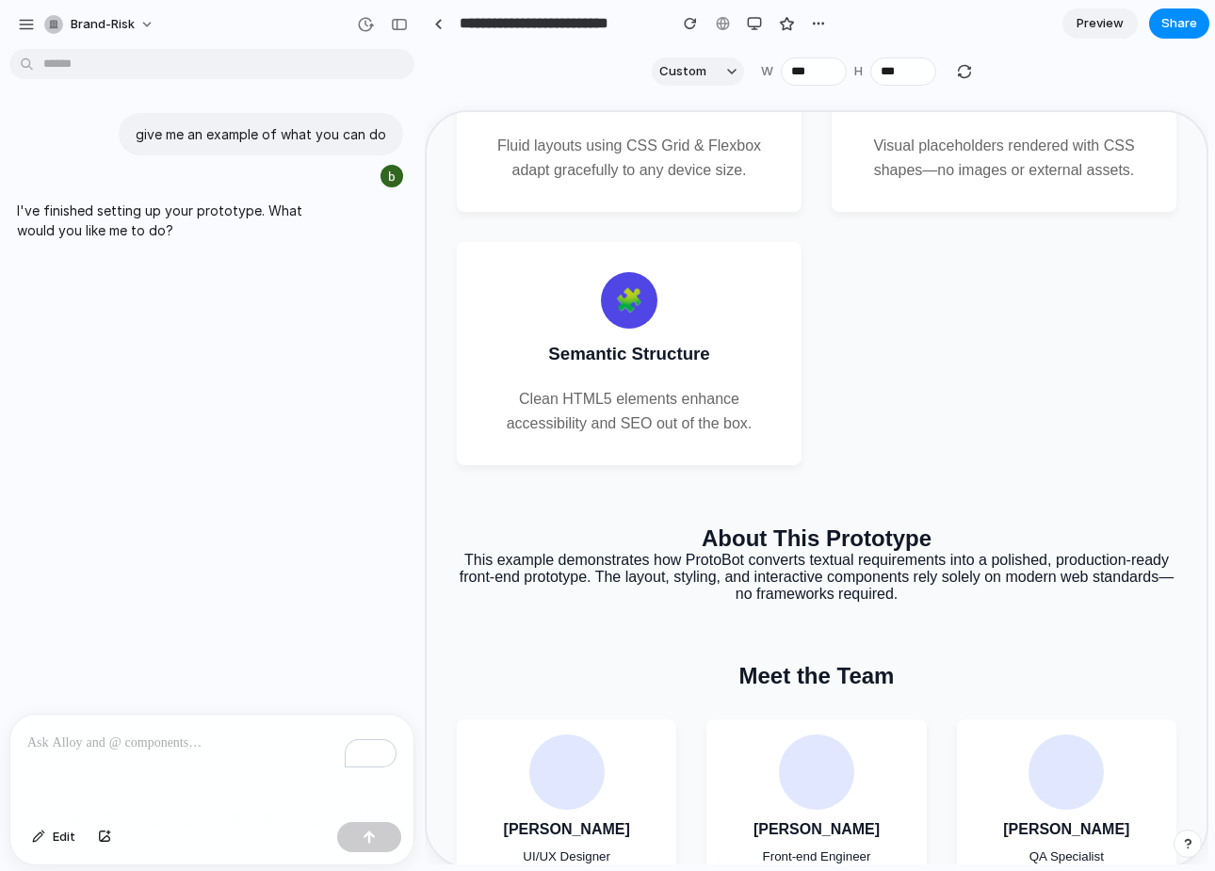
scroll to position [0, 0]
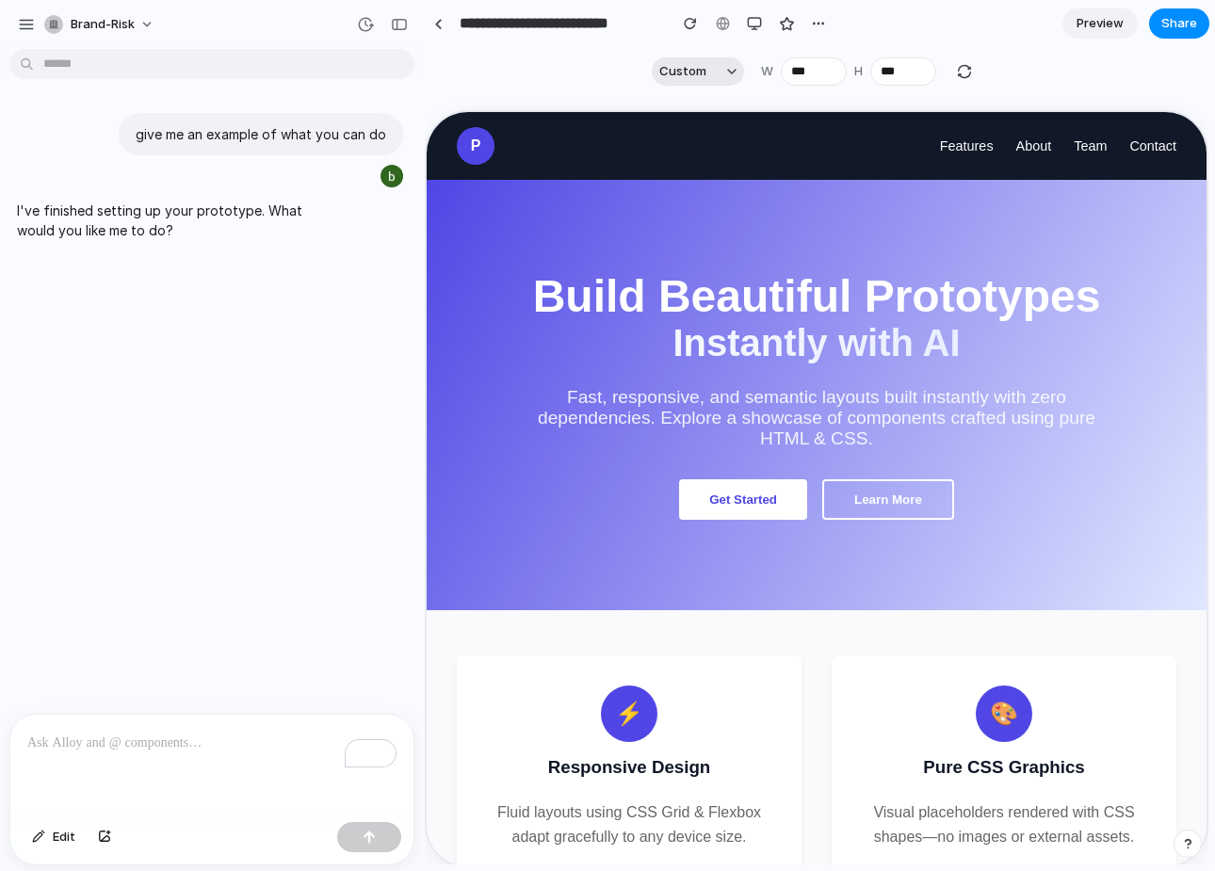
click at [724, 74] on button "Custom" at bounding box center [698, 71] width 92 height 28
click at [826, 61] on div "Custom iPhone 16 iPhone 16 Pro iPhone 16 Pro Max iPhone 16 Plus iPhone SE iPad …" at bounding box center [607, 435] width 1215 height 871
click at [826, 77] on div "button" at bounding box center [964, 71] width 17 height 17
type input "***"
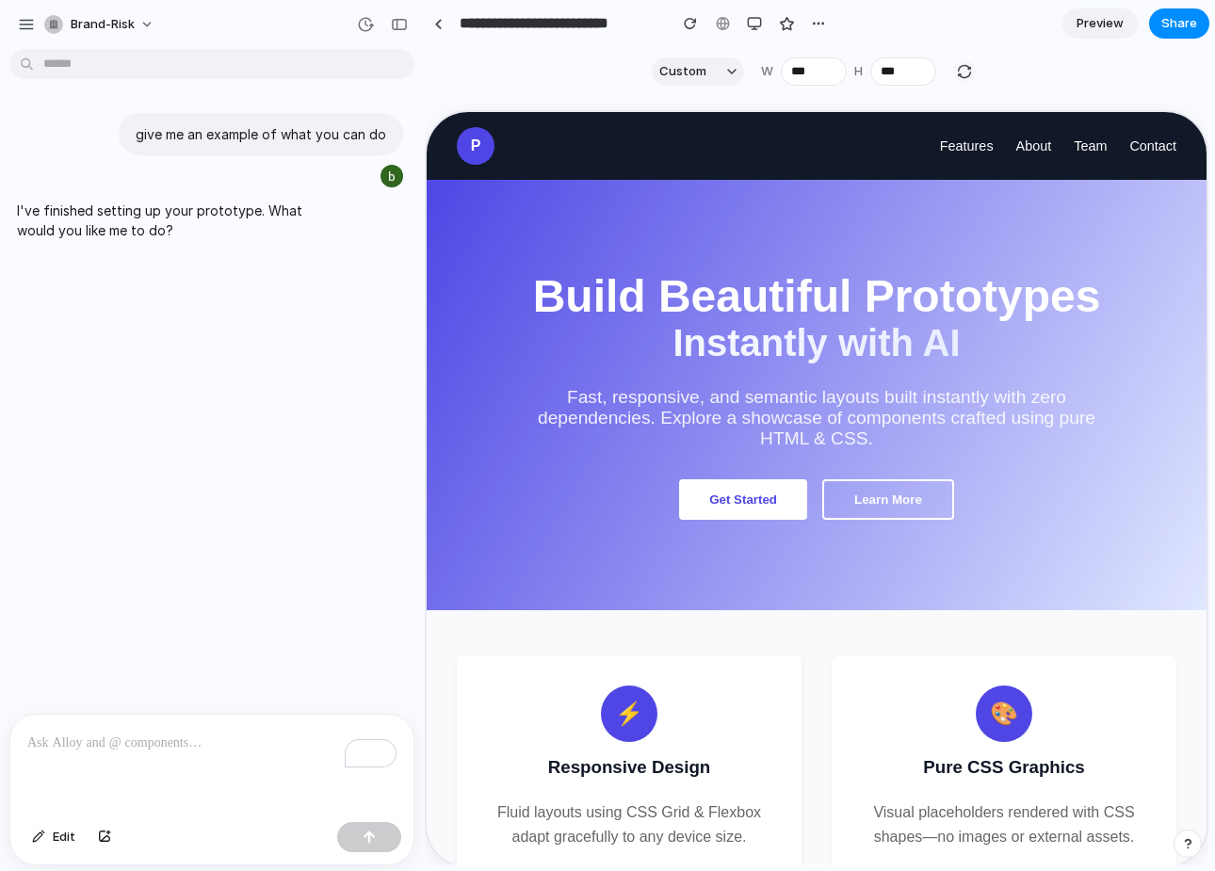
click at [826, 73] on div "button" at bounding box center [964, 71] width 17 height 17
type input "***"
click at [763, 18] on button "button" at bounding box center [754, 23] width 28 height 28
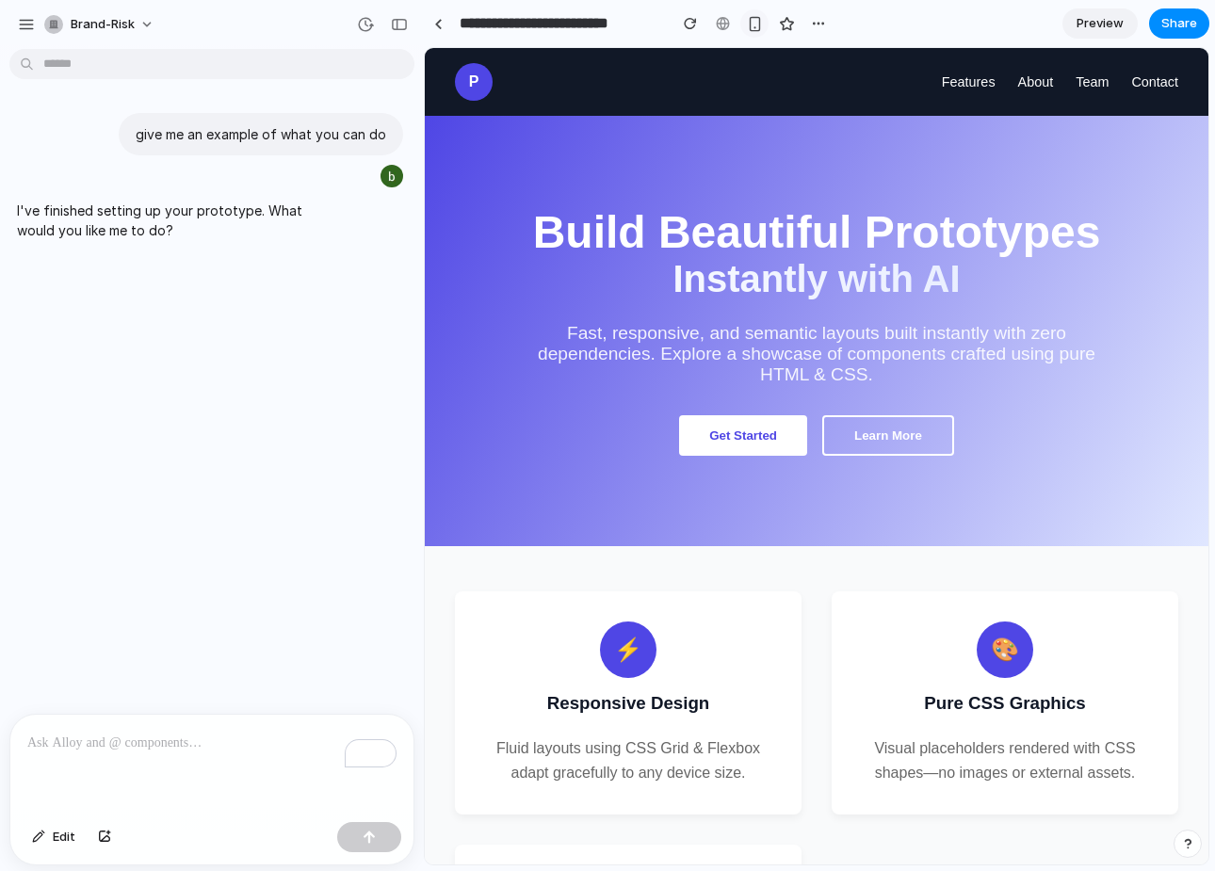
click at [758, 30] on div "button" at bounding box center [755, 24] width 16 height 16
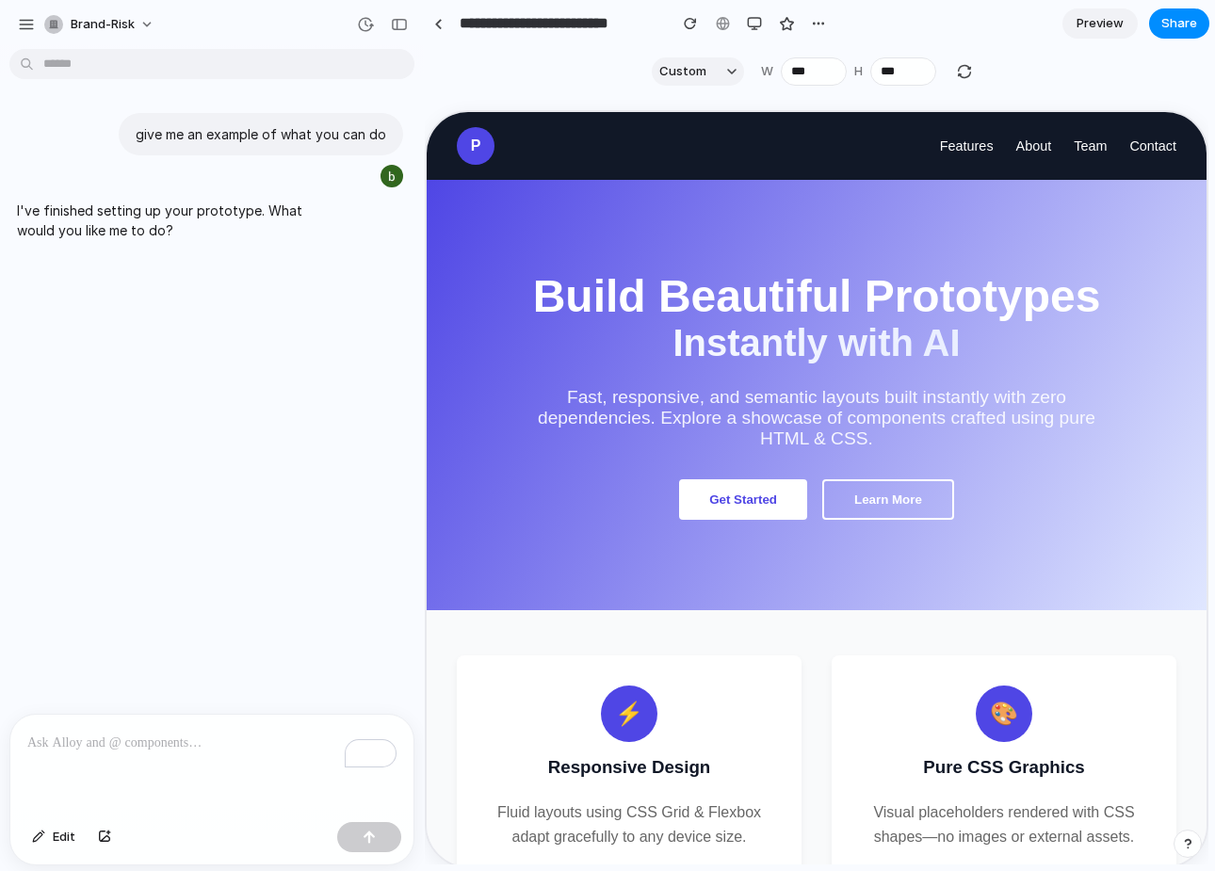
drag, startPoint x: 425, startPoint y: 267, endPoint x: 657, endPoint y: 266, distance: 231.7
click at [656, 267] on section "Build Beautiful Prototypes Instantly with AI Fast, responsive, and semantic lay…" at bounding box center [815, 393] width 780 height 430
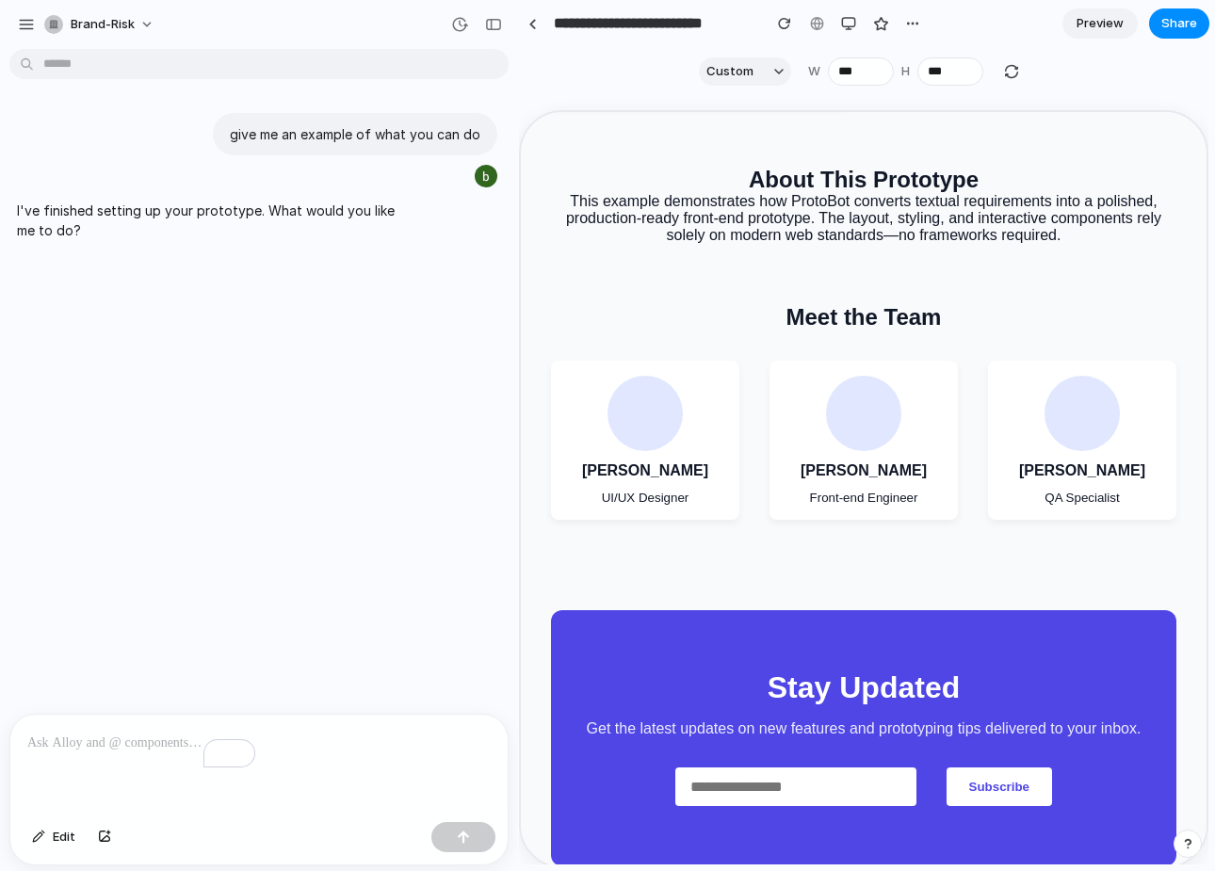
scroll to position [1369, 0]
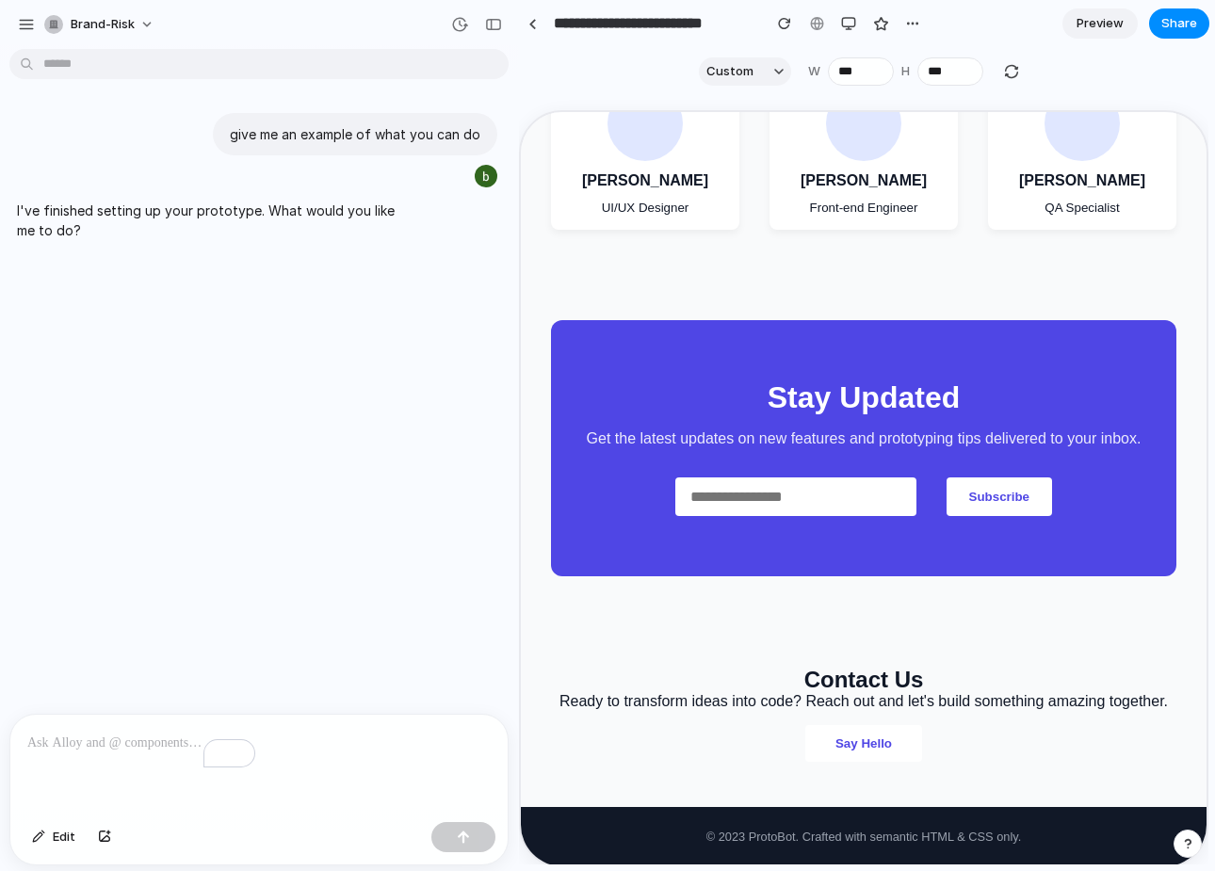
drag, startPoint x: 417, startPoint y: 518, endPoint x: 731, endPoint y: 455, distance: 320.0
click at [460, 24] on div "button" at bounding box center [459, 24] width 17 height 17
click at [460, 24] on div "v1 Current" at bounding box center [607, 435] width 1215 height 871
click at [122, 19] on span "brand-risk" at bounding box center [103, 24] width 64 height 19
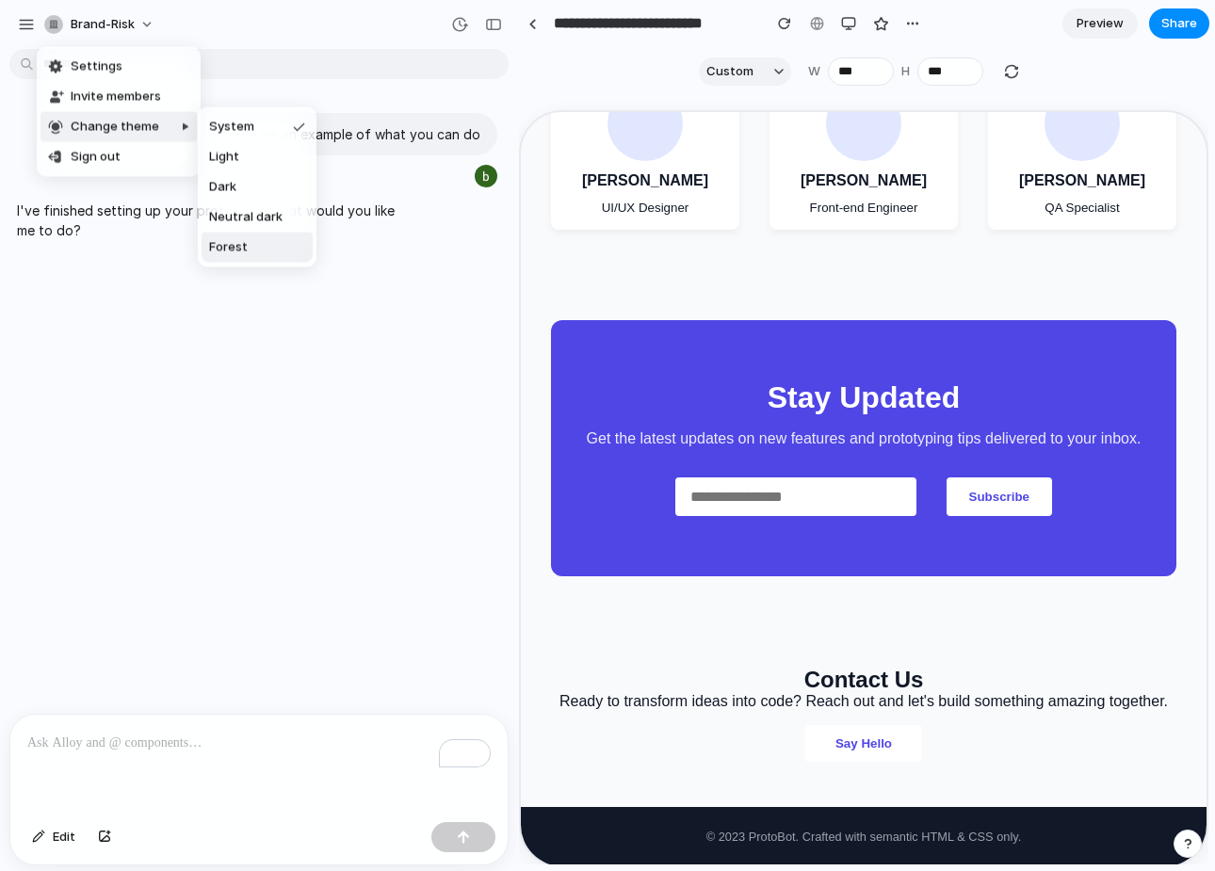
click at [245, 244] on span "Forest" at bounding box center [228, 247] width 39 height 19
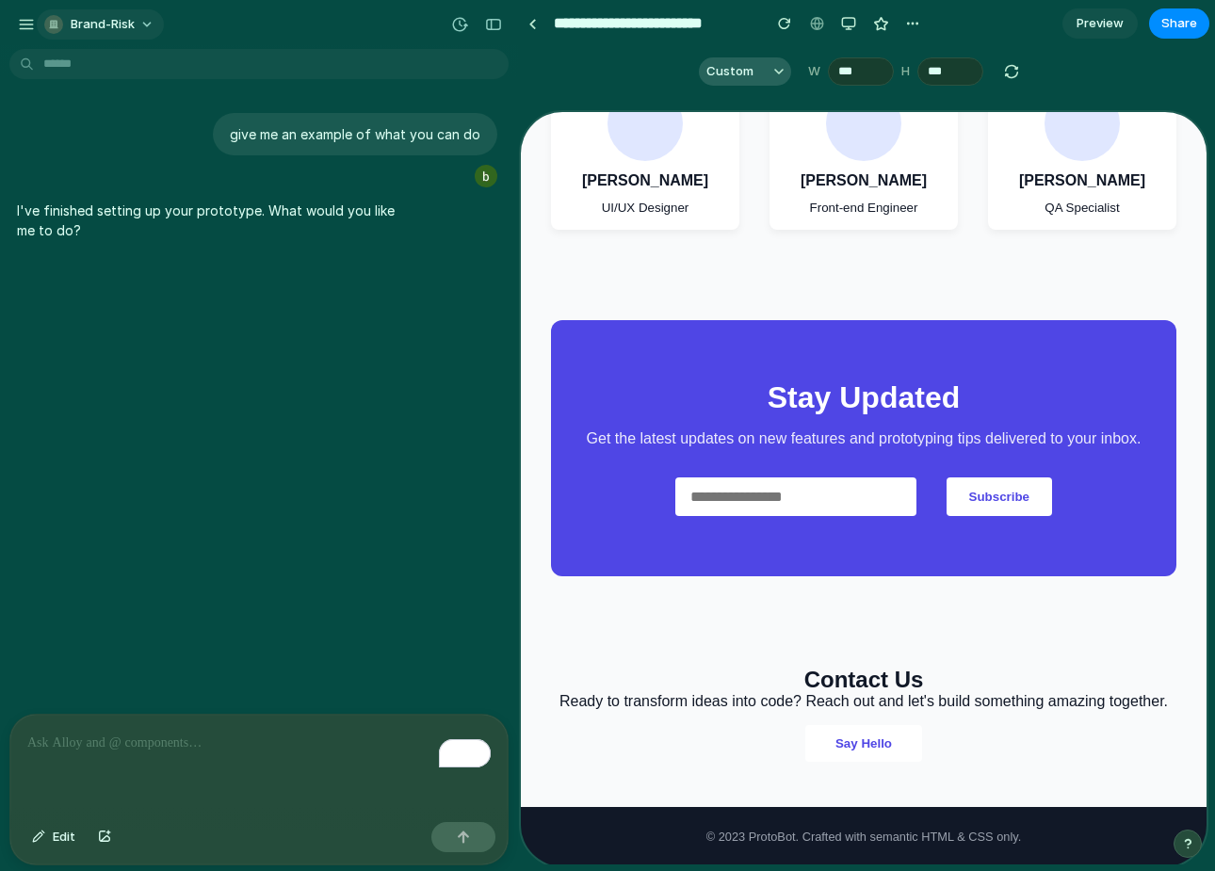
click at [138, 12] on button "brand-risk" at bounding box center [100, 24] width 127 height 30
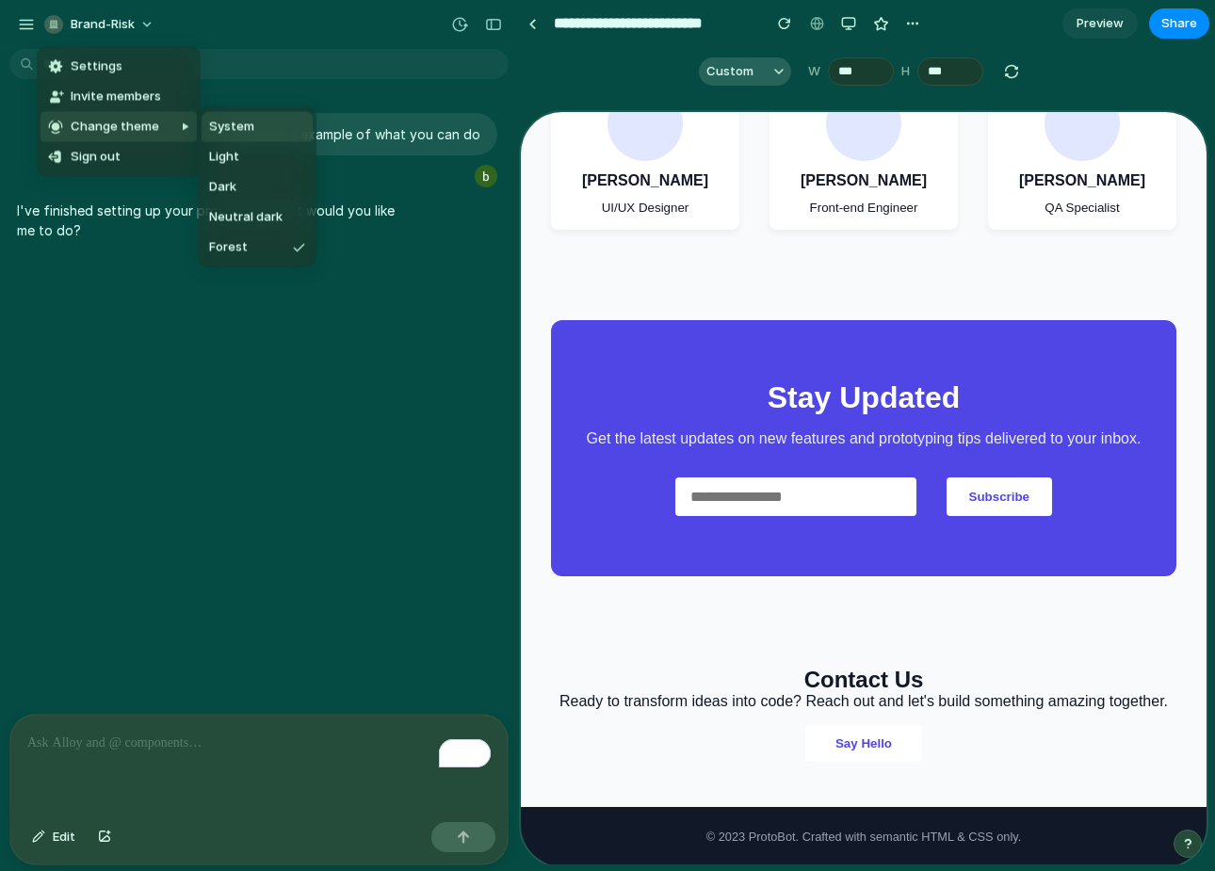
click at [255, 123] on li "System" at bounding box center [257, 127] width 111 height 30
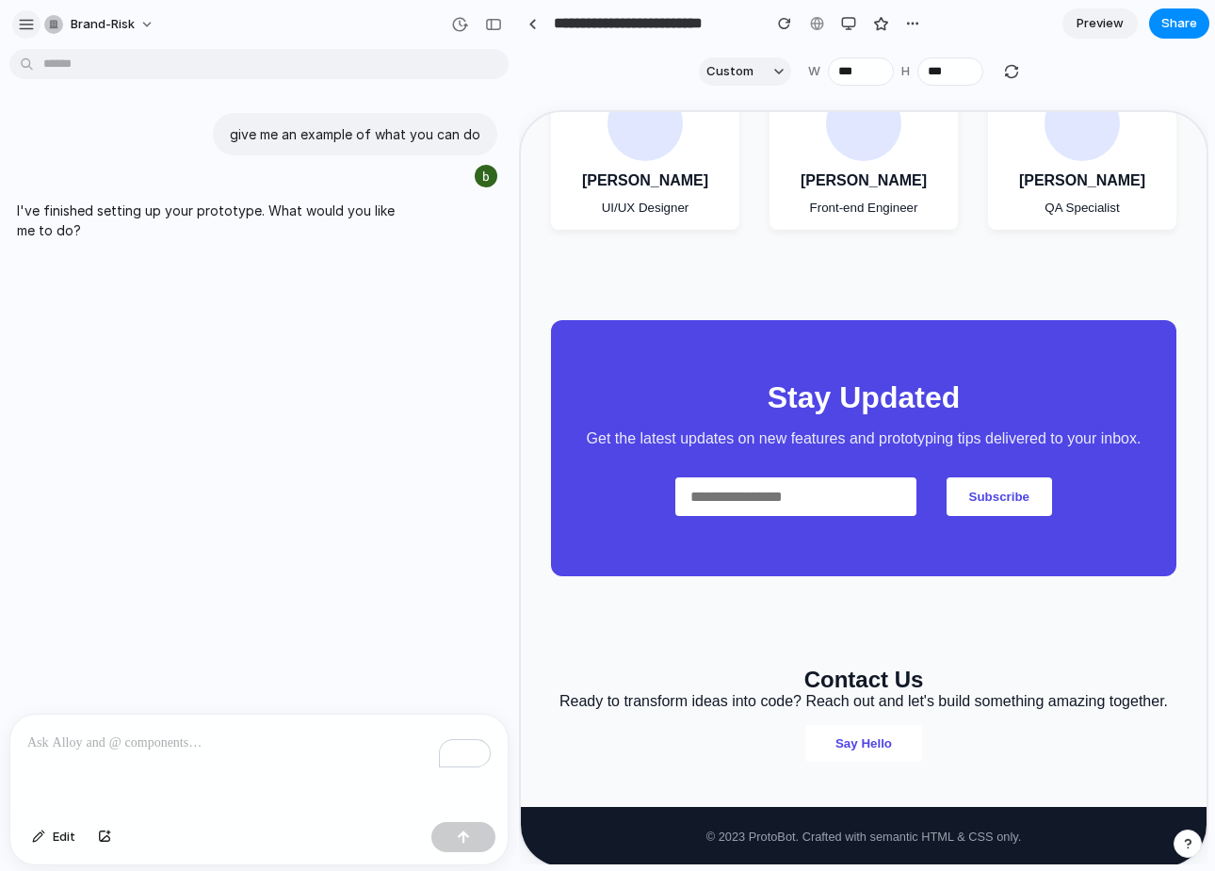
click at [24, 21] on div "button" at bounding box center [26, 24] width 17 height 17
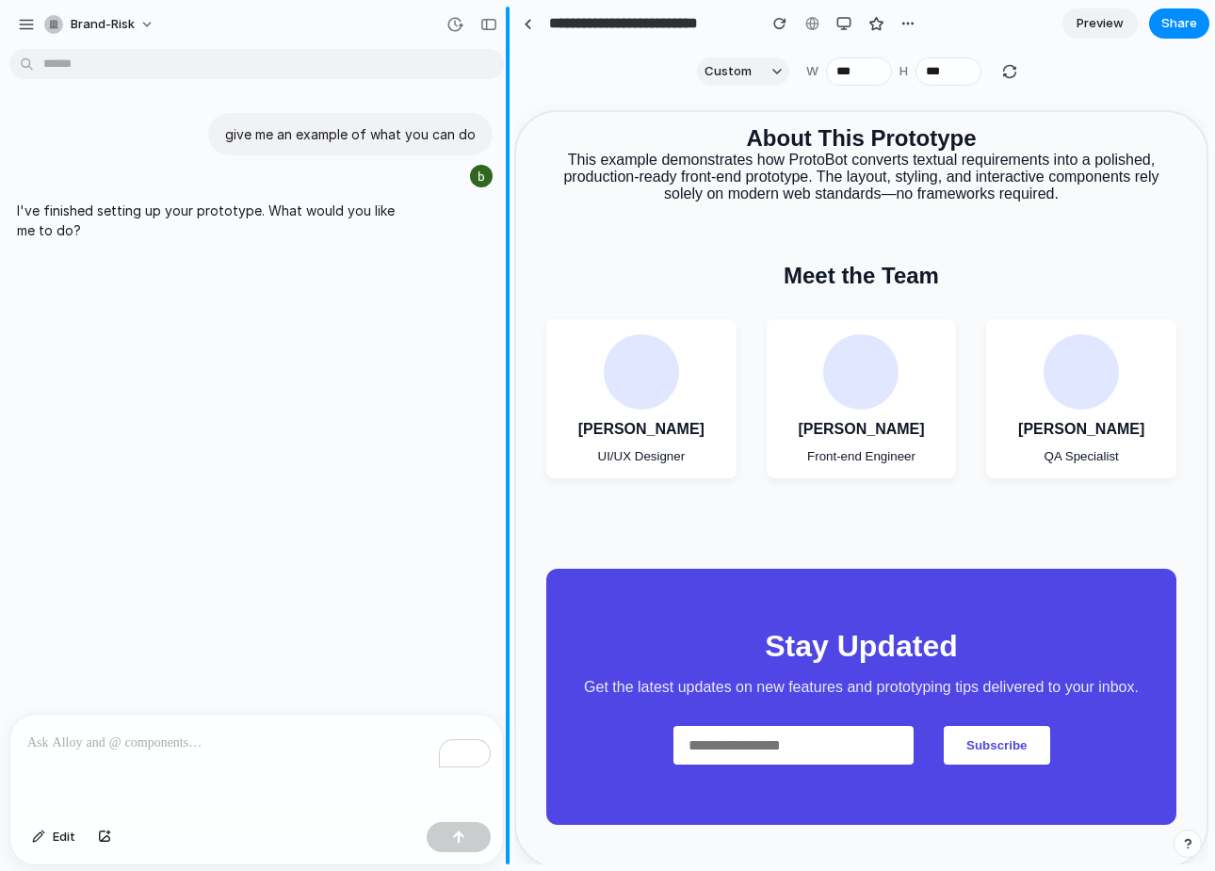
scroll to position [1075, 0]
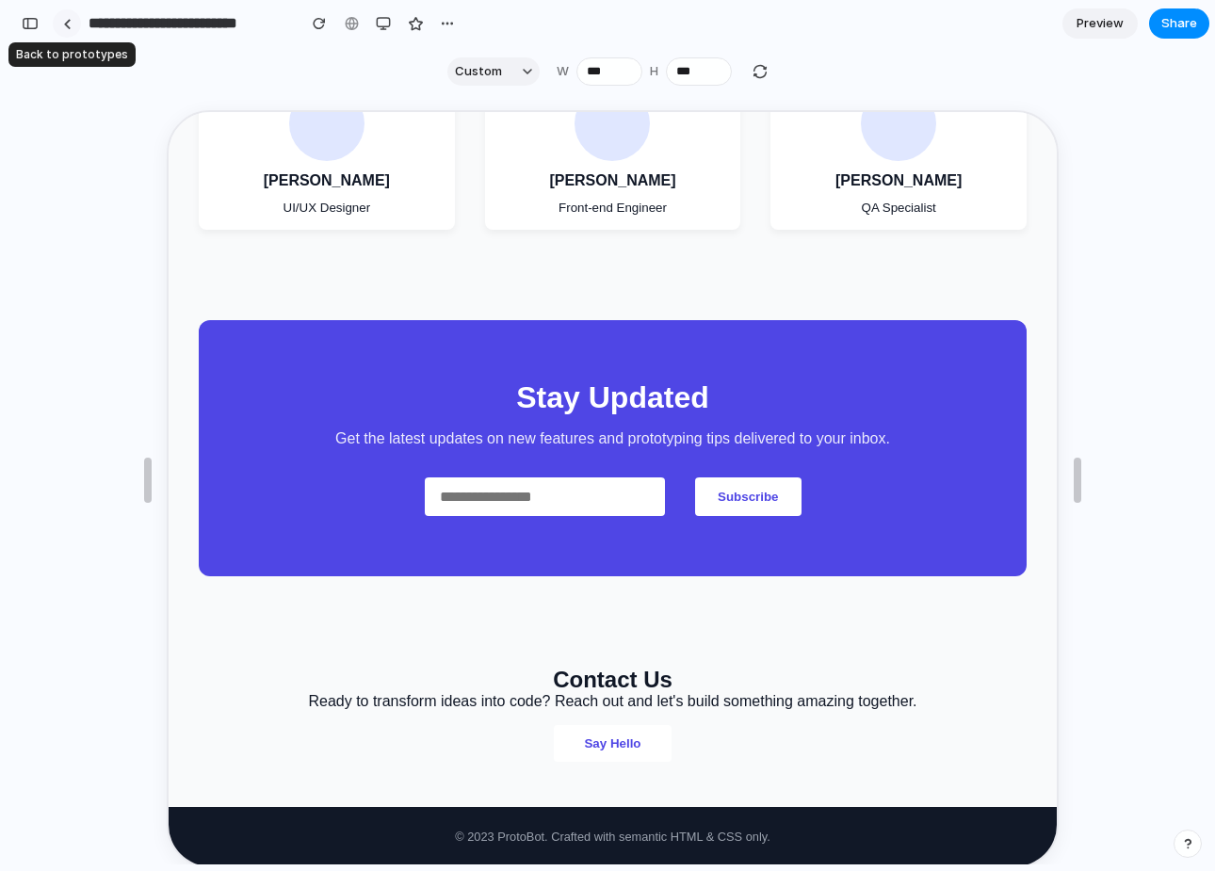
click at [57, 28] on link at bounding box center [67, 23] width 28 height 28
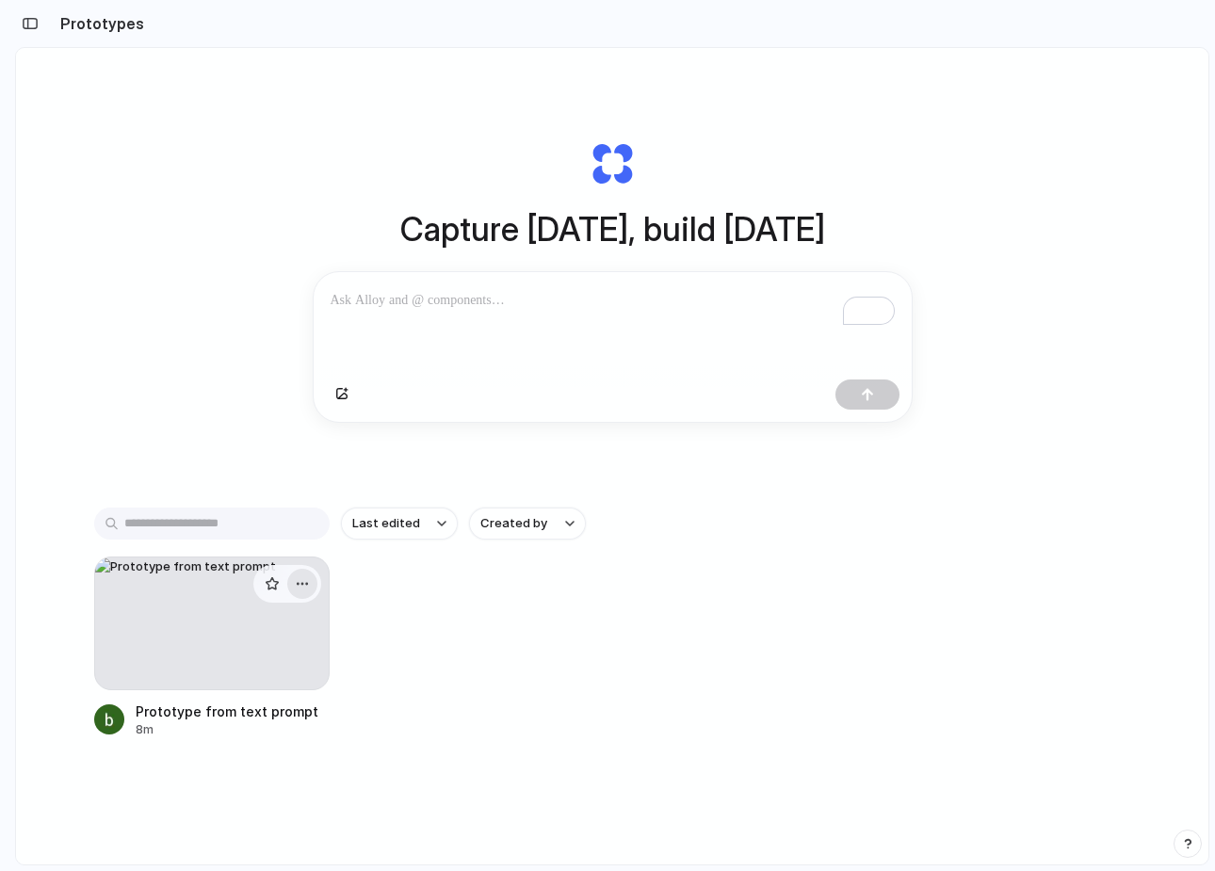
click at [302, 590] on div "button" at bounding box center [302, 583] width 15 height 15
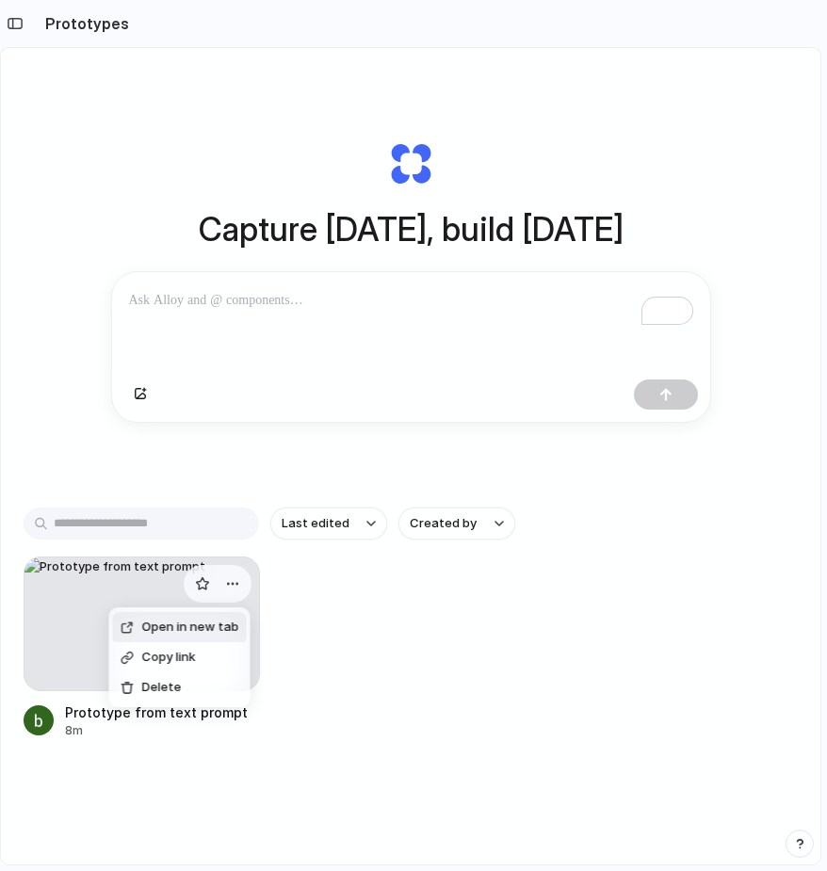
click at [192, 631] on span "Open in new tab" at bounding box center [190, 627] width 97 height 19
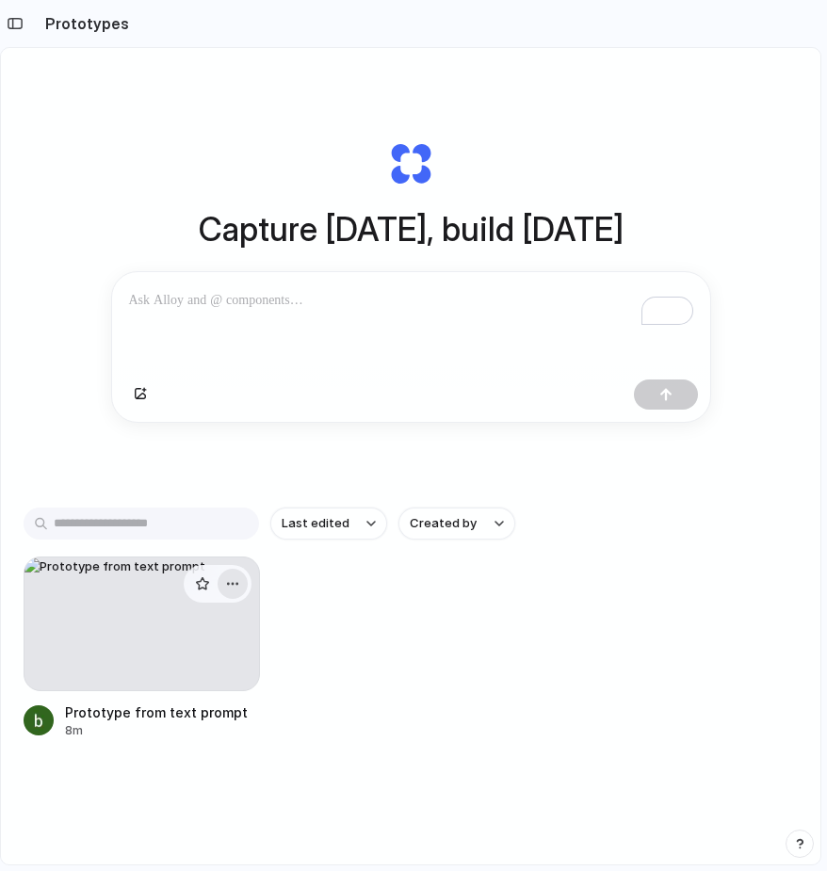
click at [228, 578] on div "button" at bounding box center [232, 583] width 15 height 15
click at [202, 583] on div "Open in new tab Copy link Delete" at bounding box center [413, 435] width 827 height 871
click at [200, 583] on div "button" at bounding box center [202, 583] width 15 height 15
click at [193, 583] on button "button" at bounding box center [202, 584] width 30 height 30
click at [238, 587] on div "button" at bounding box center [232, 583] width 15 height 15
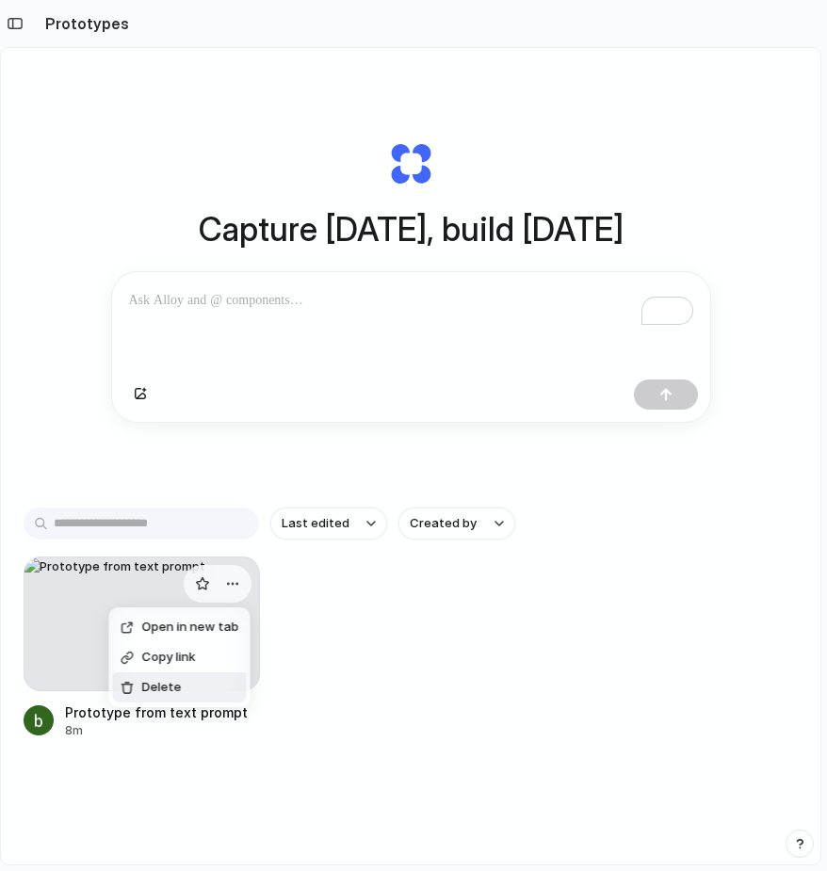
click at [199, 687] on li "Delete" at bounding box center [180, 688] width 134 height 30
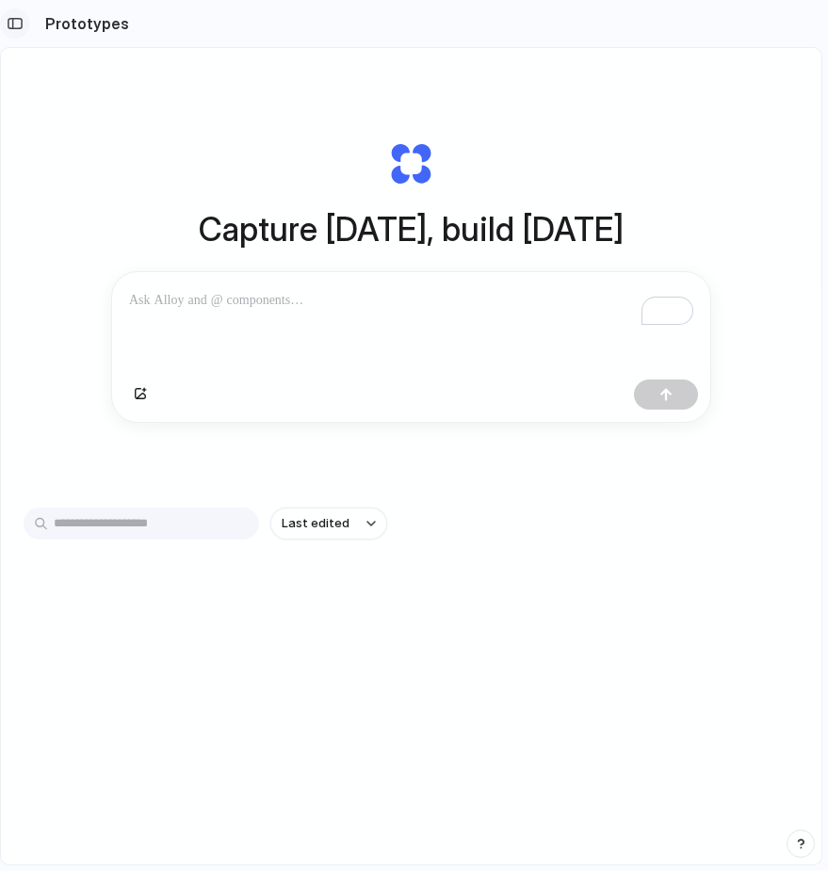
click at [18, 22] on div "button" at bounding box center [15, 23] width 17 height 13
click at [9, 20] on div "button" at bounding box center [15, 23] width 17 height 13
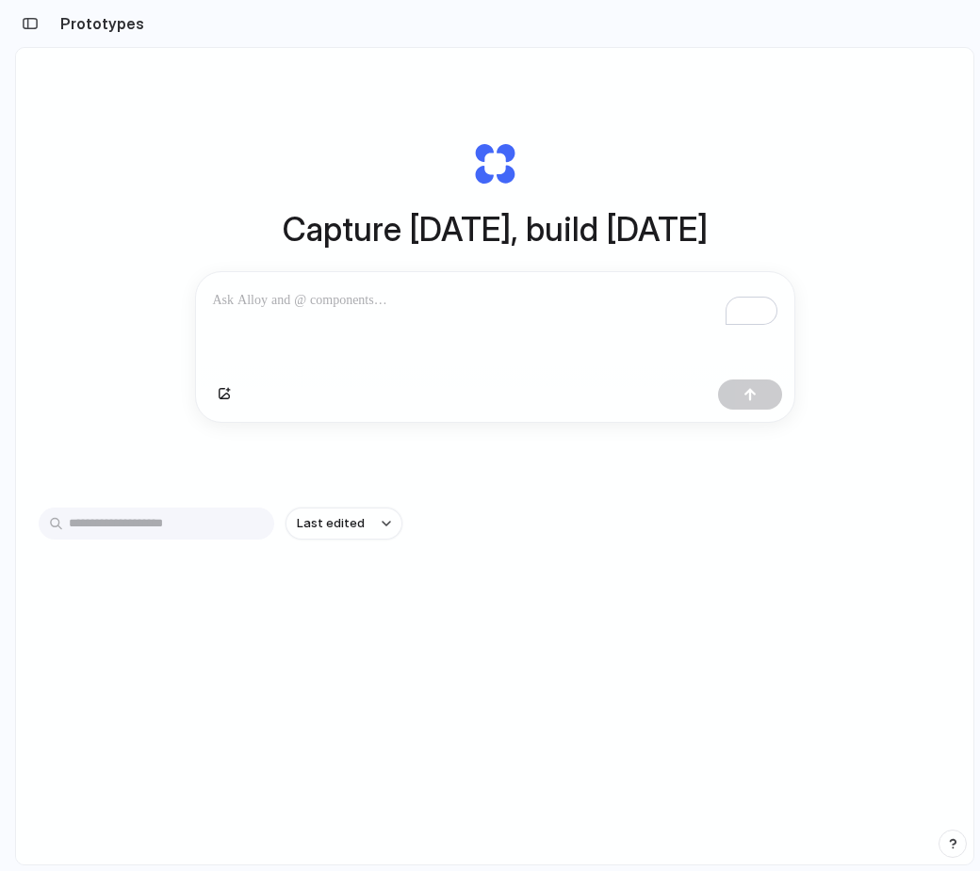
click at [720, 280] on div "To enrich screen reader interactions, please activate Accessibility in Grammarl…" at bounding box center [495, 322] width 598 height 100
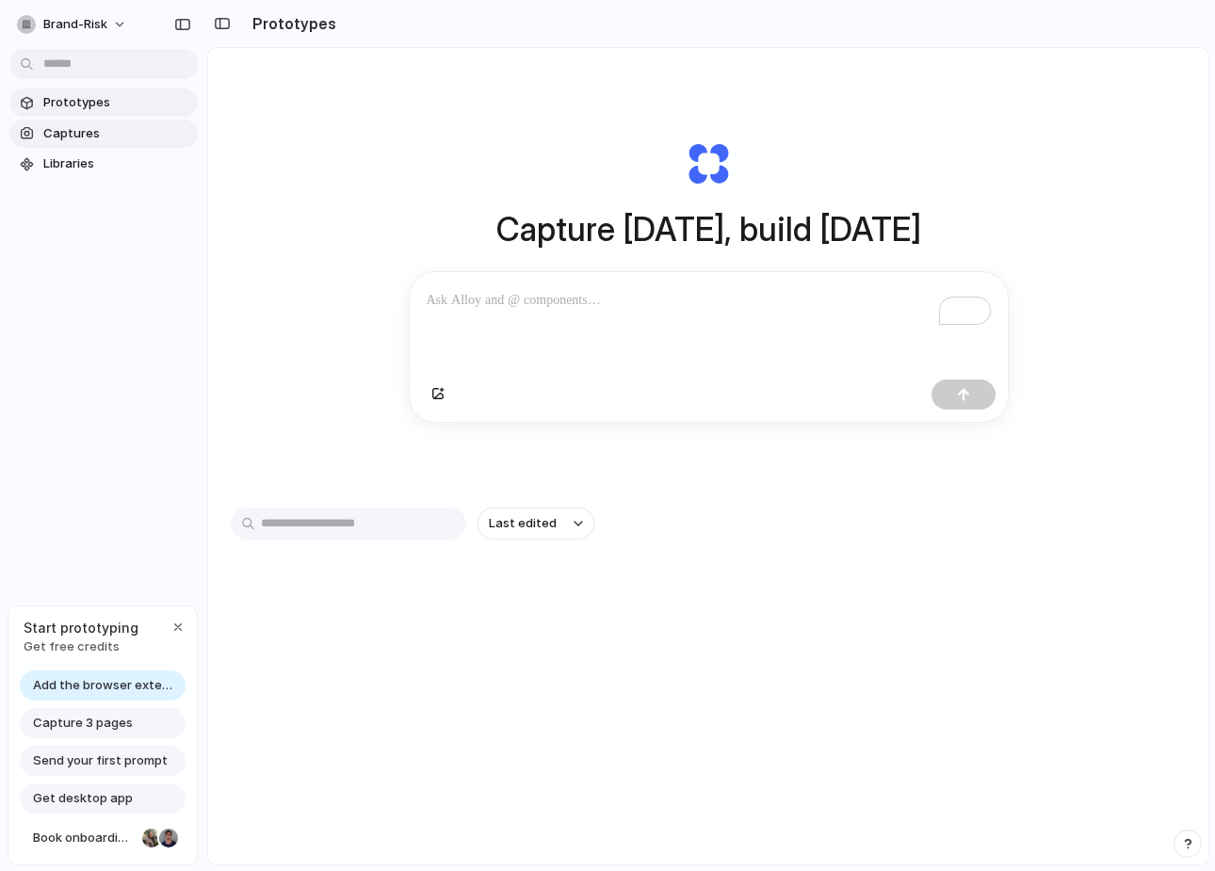
click at [98, 127] on span "Captures" at bounding box center [116, 133] width 147 height 19
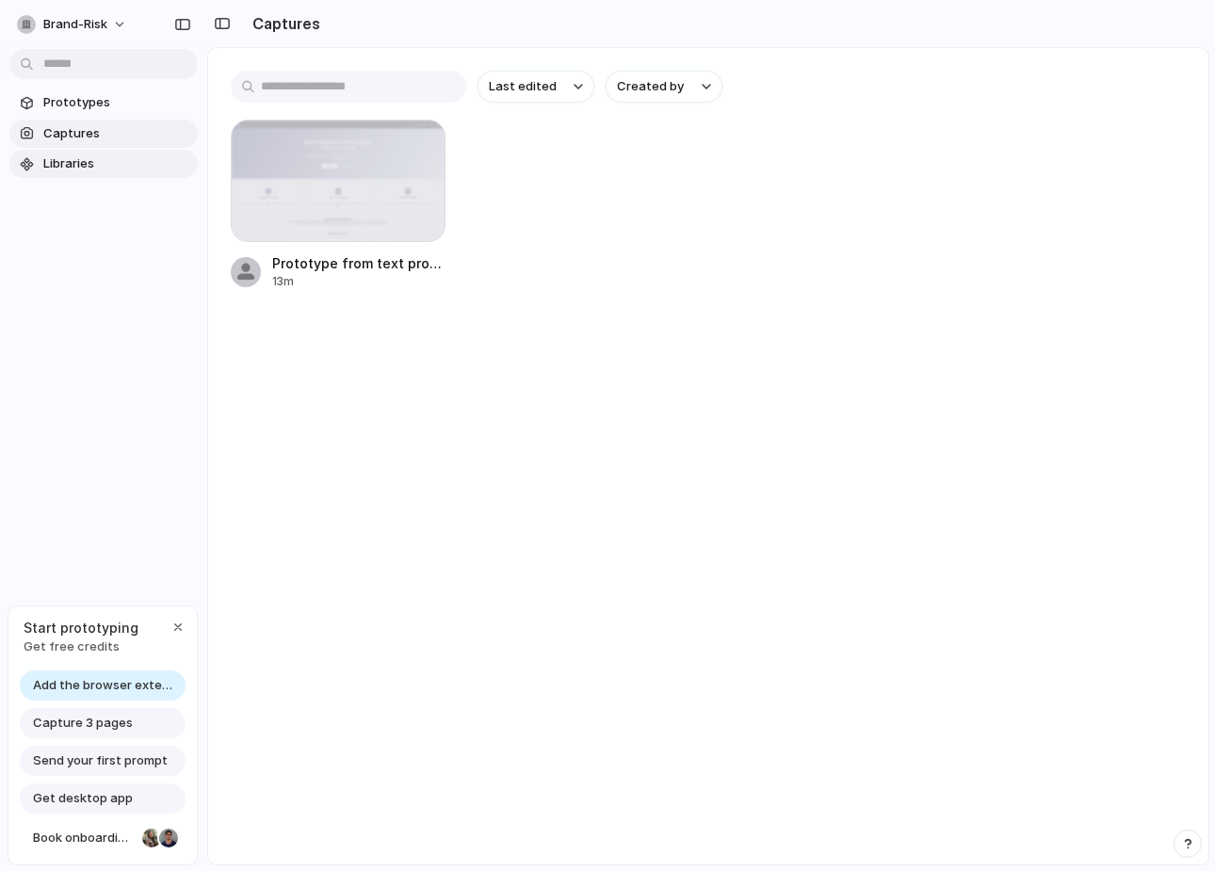
click at [81, 161] on span "Libraries" at bounding box center [116, 163] width 147 height 19
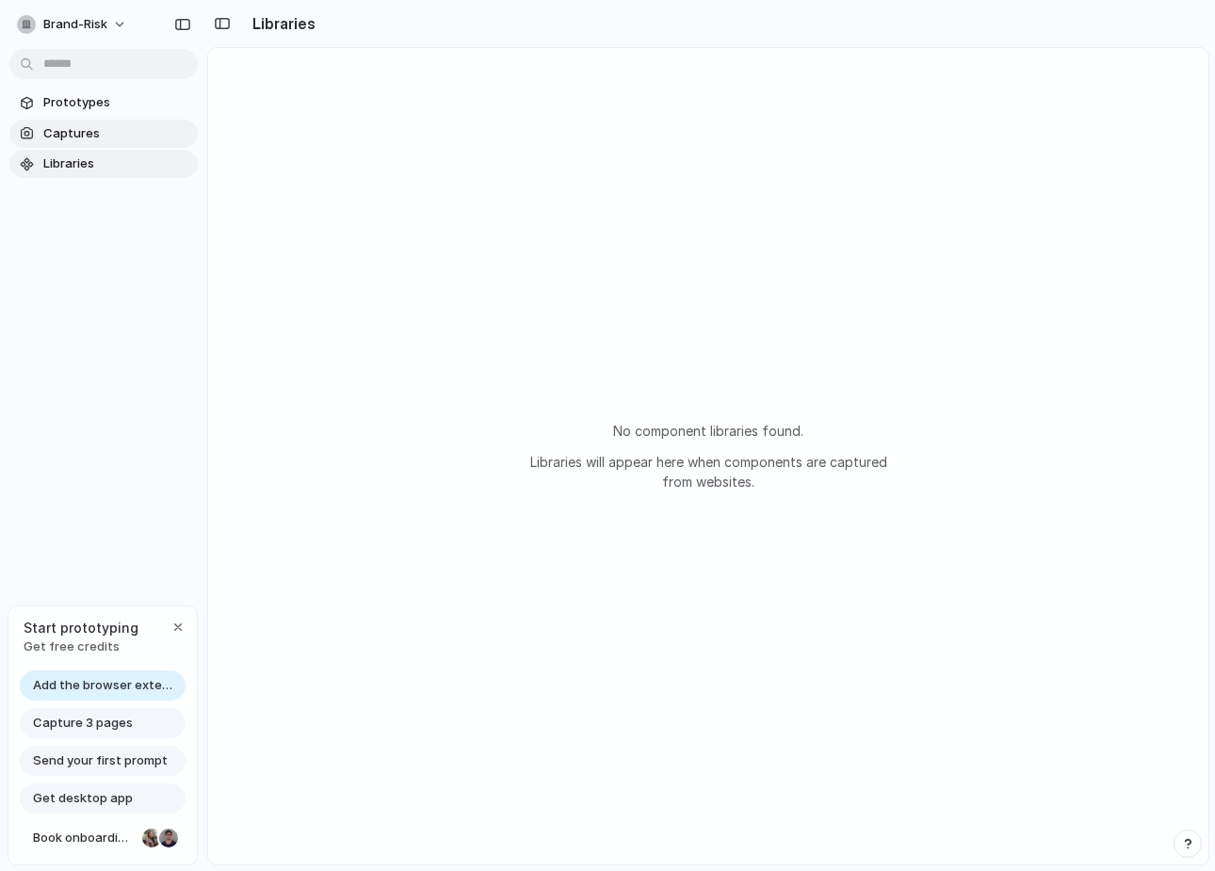
click at [99, 130] on span "Captures" at bounding box center [116, 133] width 147 height 19
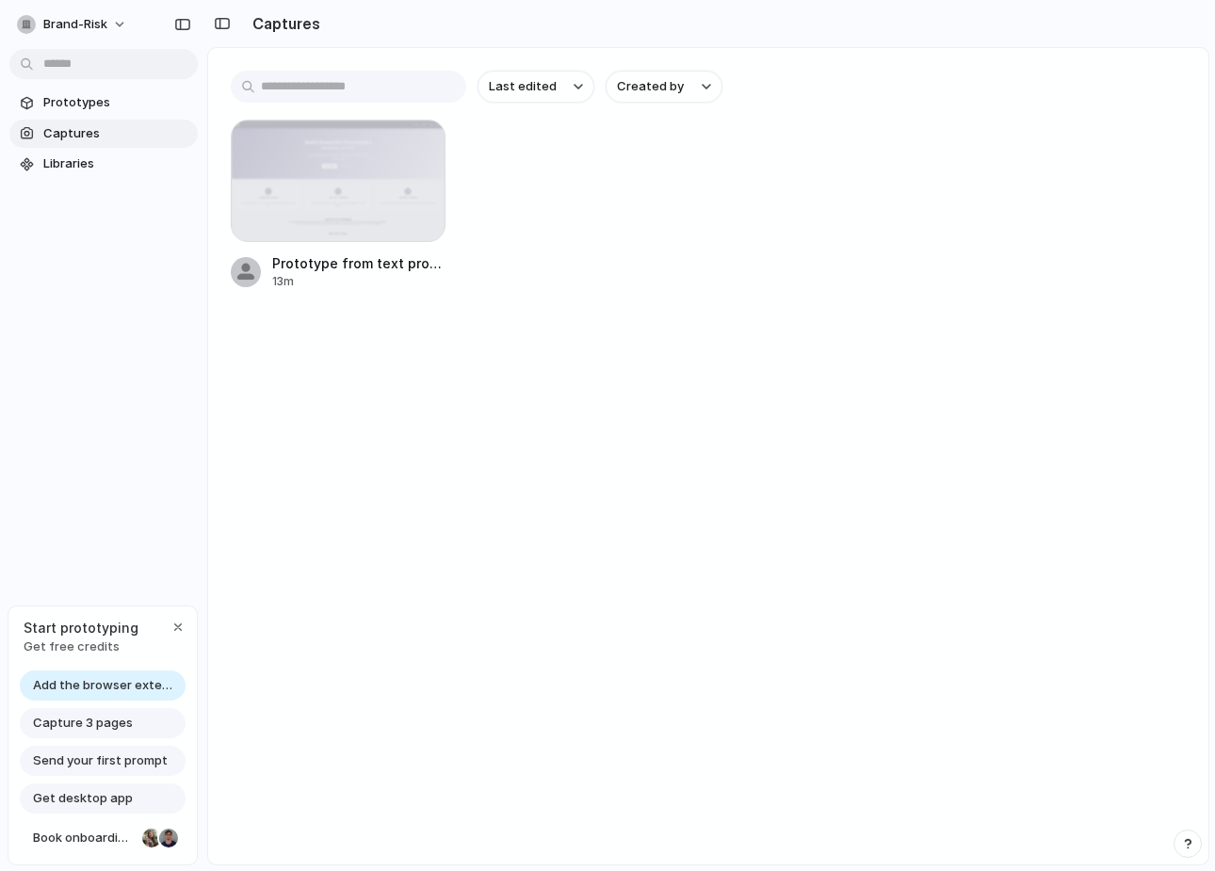
click at [71, 682] on span "Add the browser extension" at bounding box center [103, 685] width 141 height 19
